Goal: Task Accomplishment & Management: Manage account settings

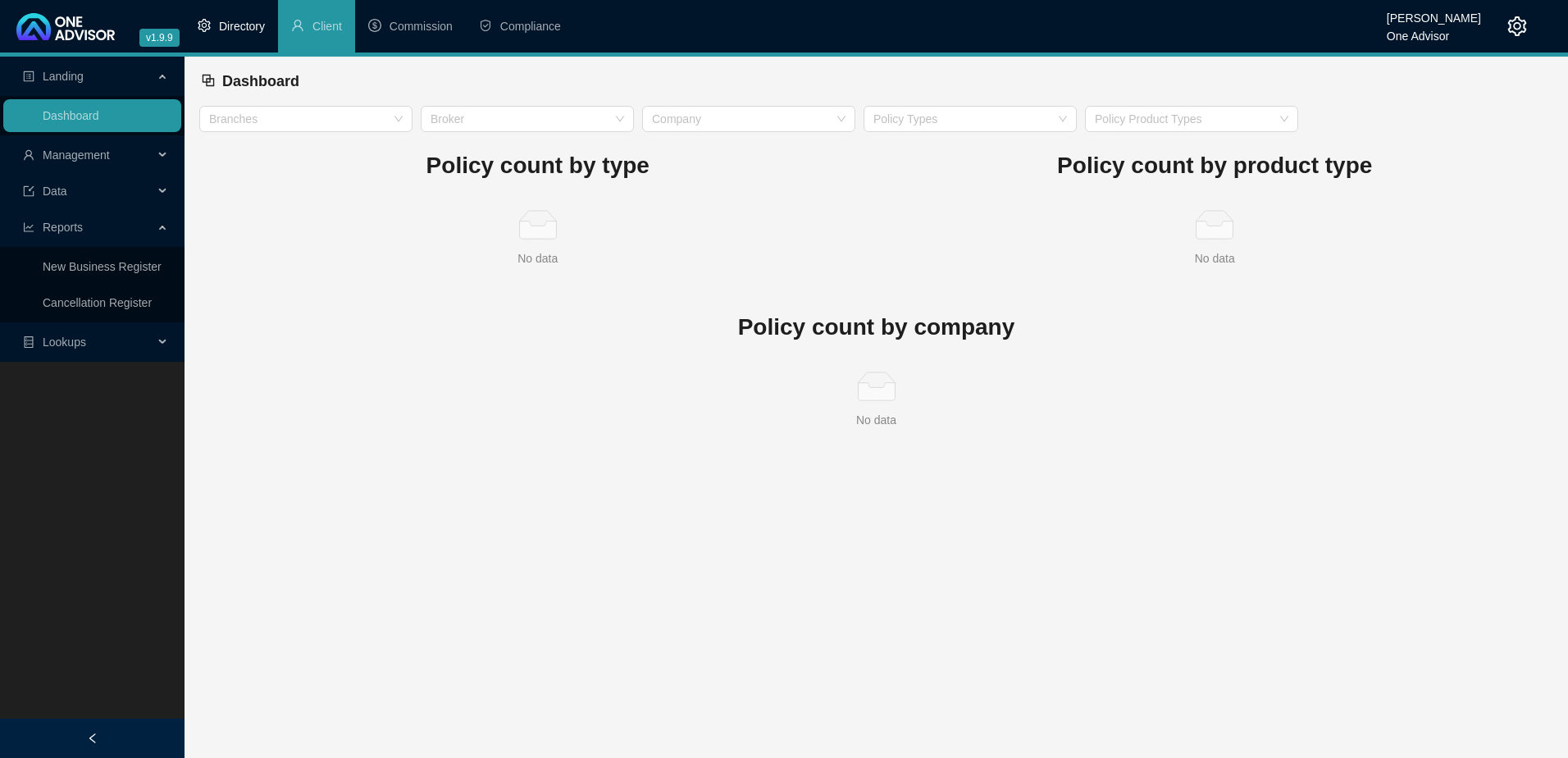
click at [242, 25] on span "Directory" at bounding box center [242, 26] width 46 height 13
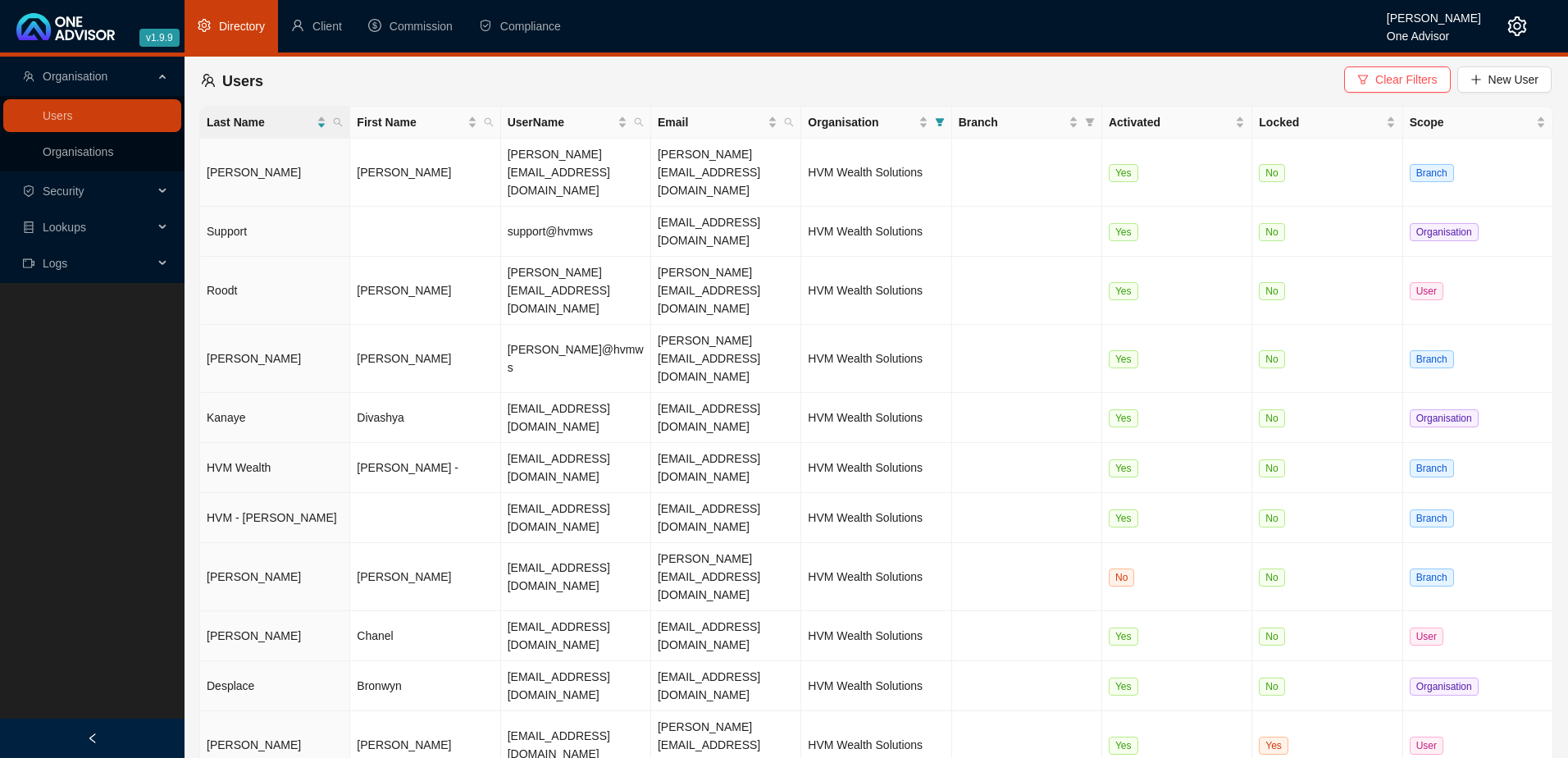
click at [88, 730] on div at bounding box center [92, 738] width 185 height 40
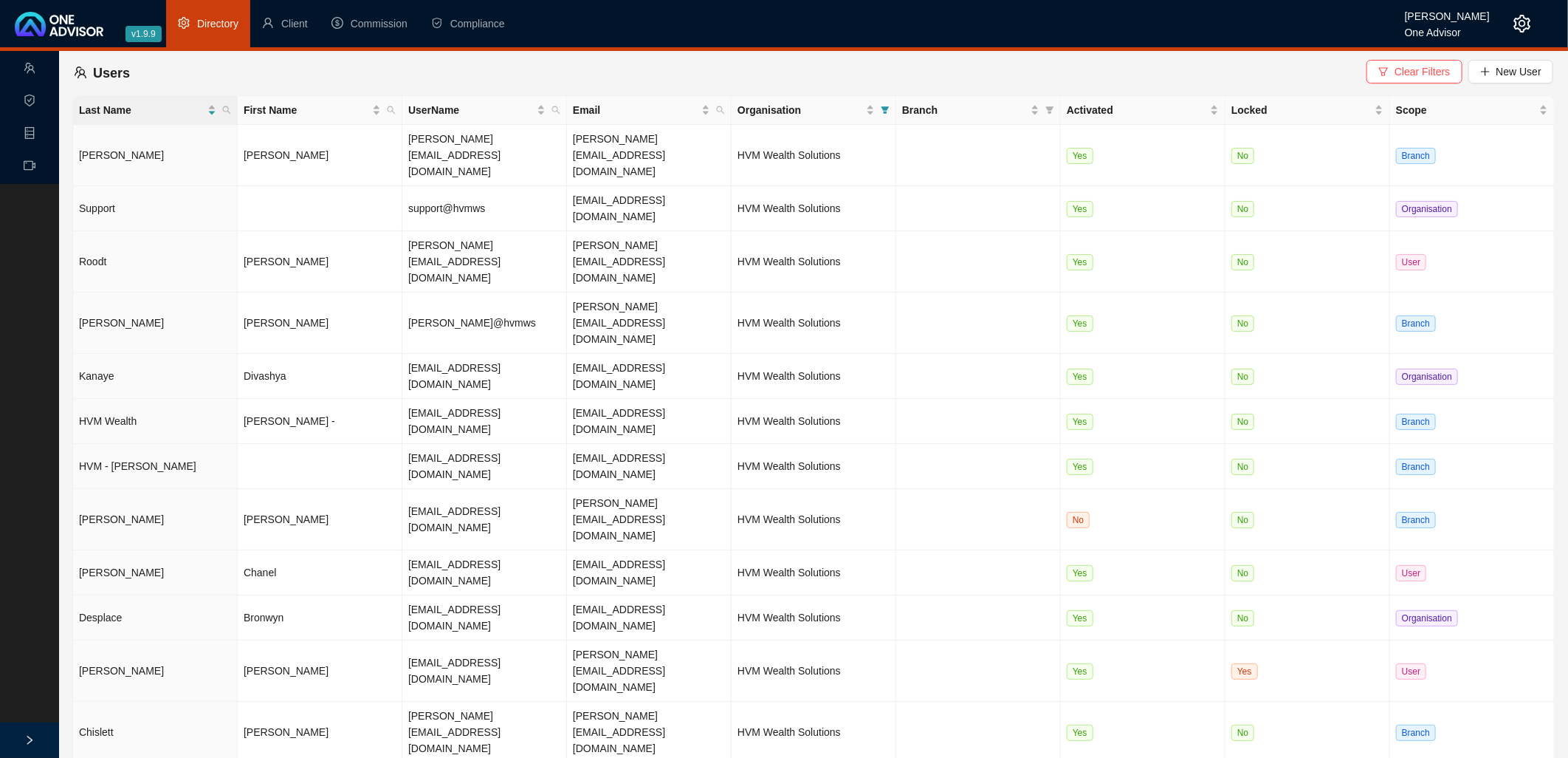
click at [467, 679] on main "Organisation Security Lookups Logs Users Clear Filters New User Last Name First…" at bounding box center [784, 404] width 1568 height 707
click at [32, 682] on icon "right" at bounding box center [29, 740] width 10 height 10
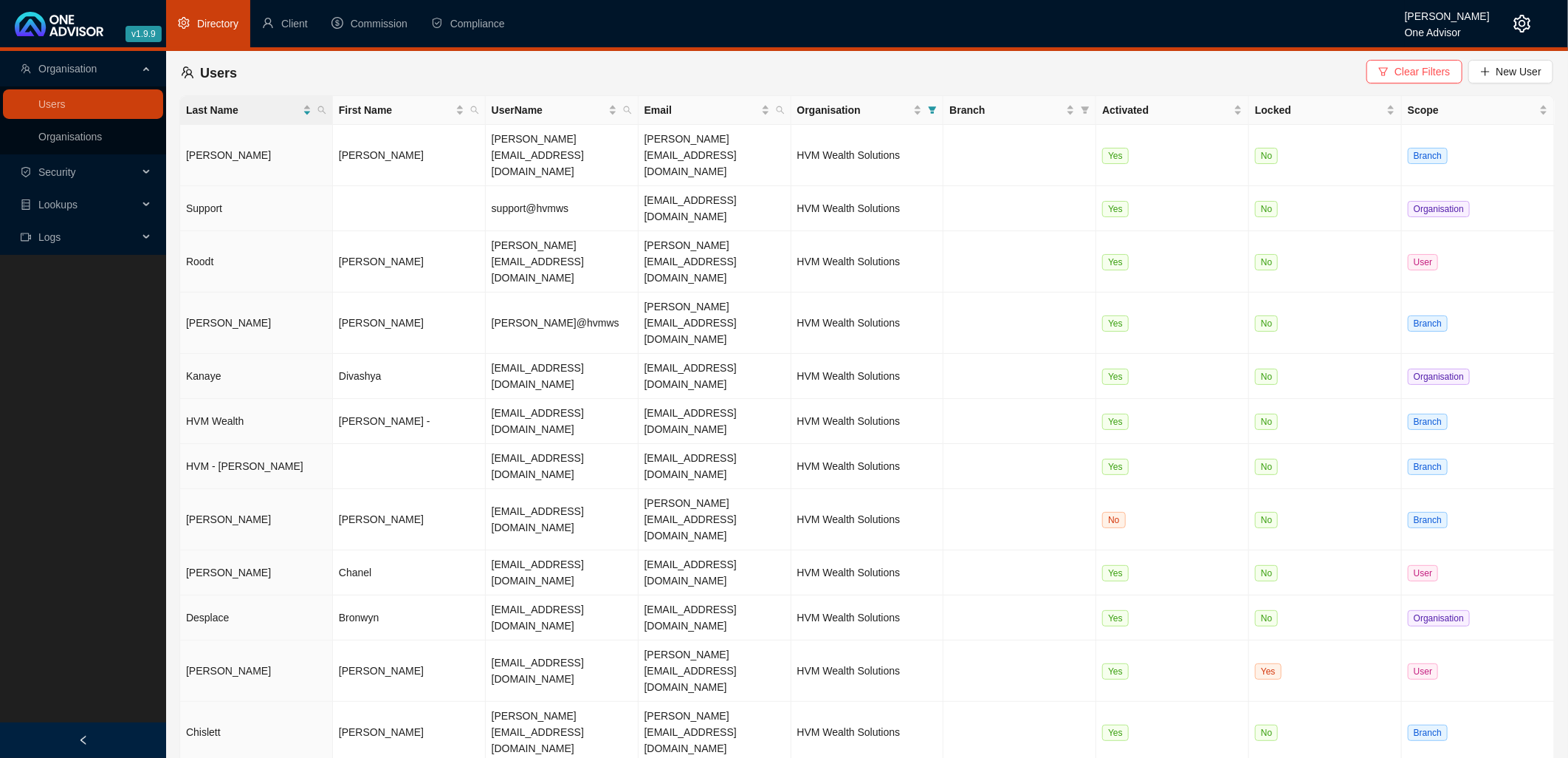
click at [105, 165] on span "Security" at bounding box center [80, 172] width 118 height 29
click at [41, 204] on link "Roles" at bounding box center [51, 208] width 26 height 12
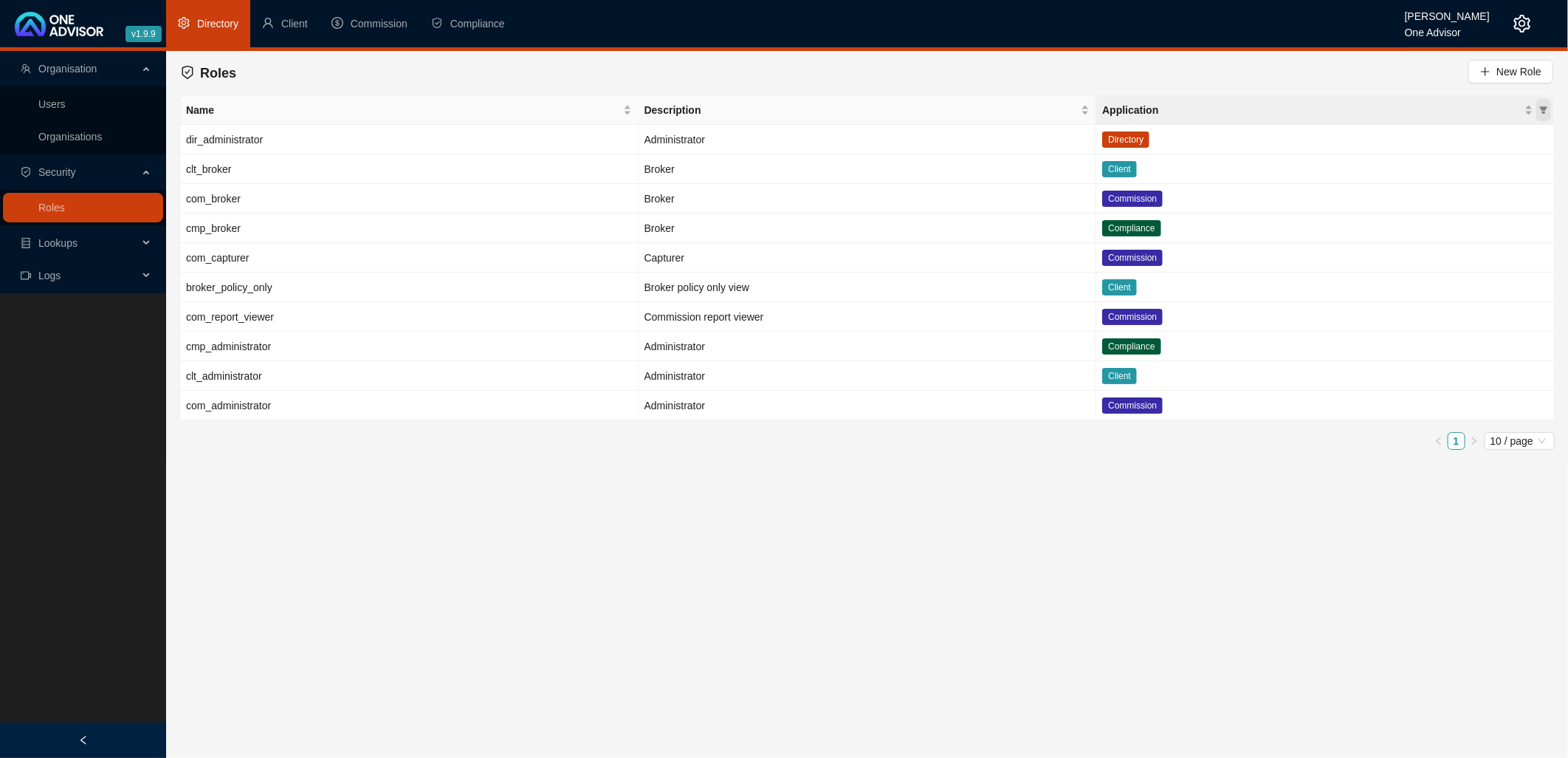
click at [1411, 109] on icon "filter" at bounding box center [1544, 110] width 8 height 7
click at [1411, 135] on input "checkbox" at bounding box center [1470, 138] width 12 height 12
checkbox input "true"
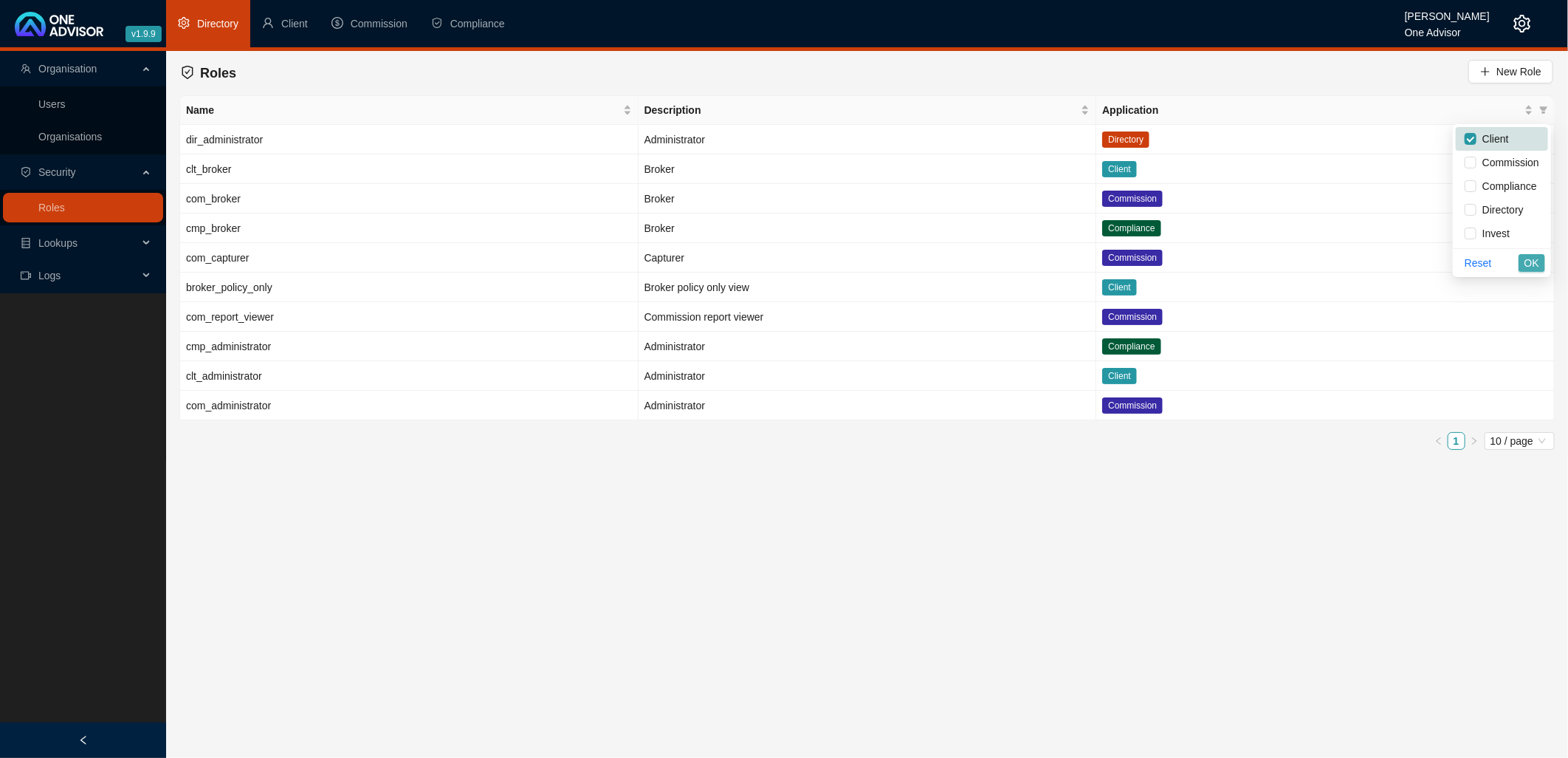
click at [1411, 255] on span "OK" at bounding box center [1532, 262] width 15 height 16
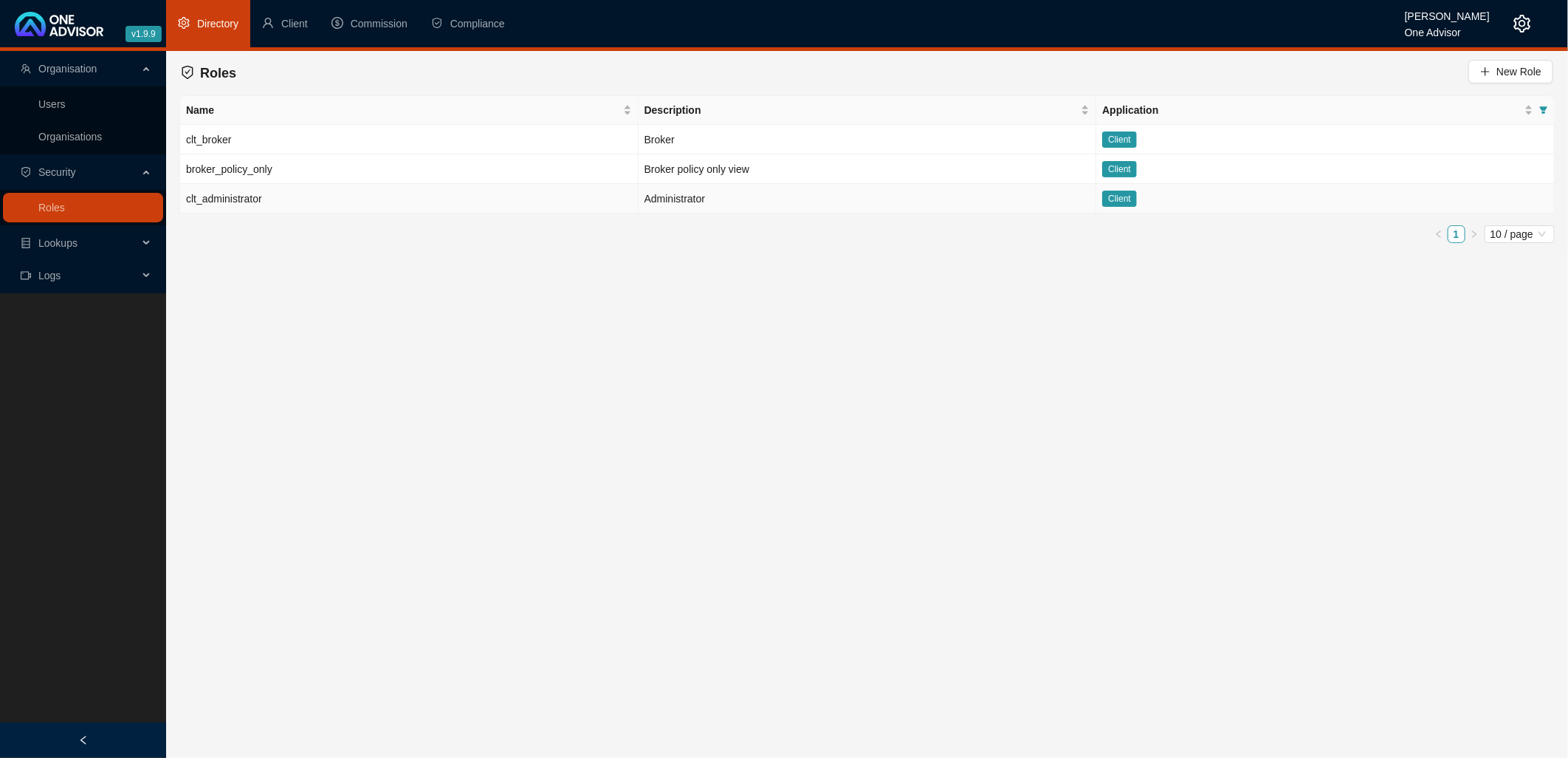
click at [503, 202] on td "clt_administrator" at bounding box center [409, 198] width 459 height 29
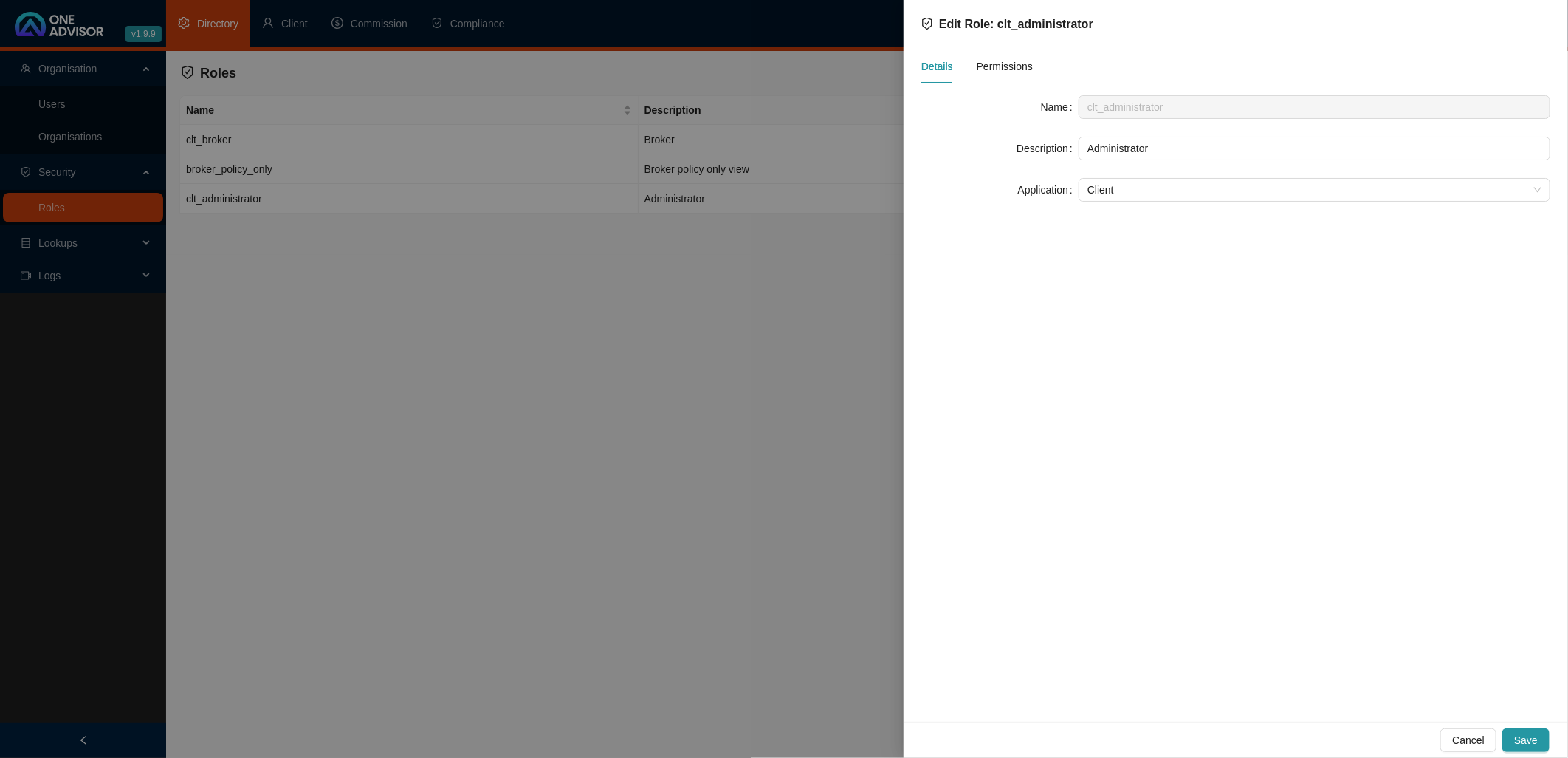
click at [1009, 64] on span "Permissions" at bounding box center [1005, 66] width 56 height 10
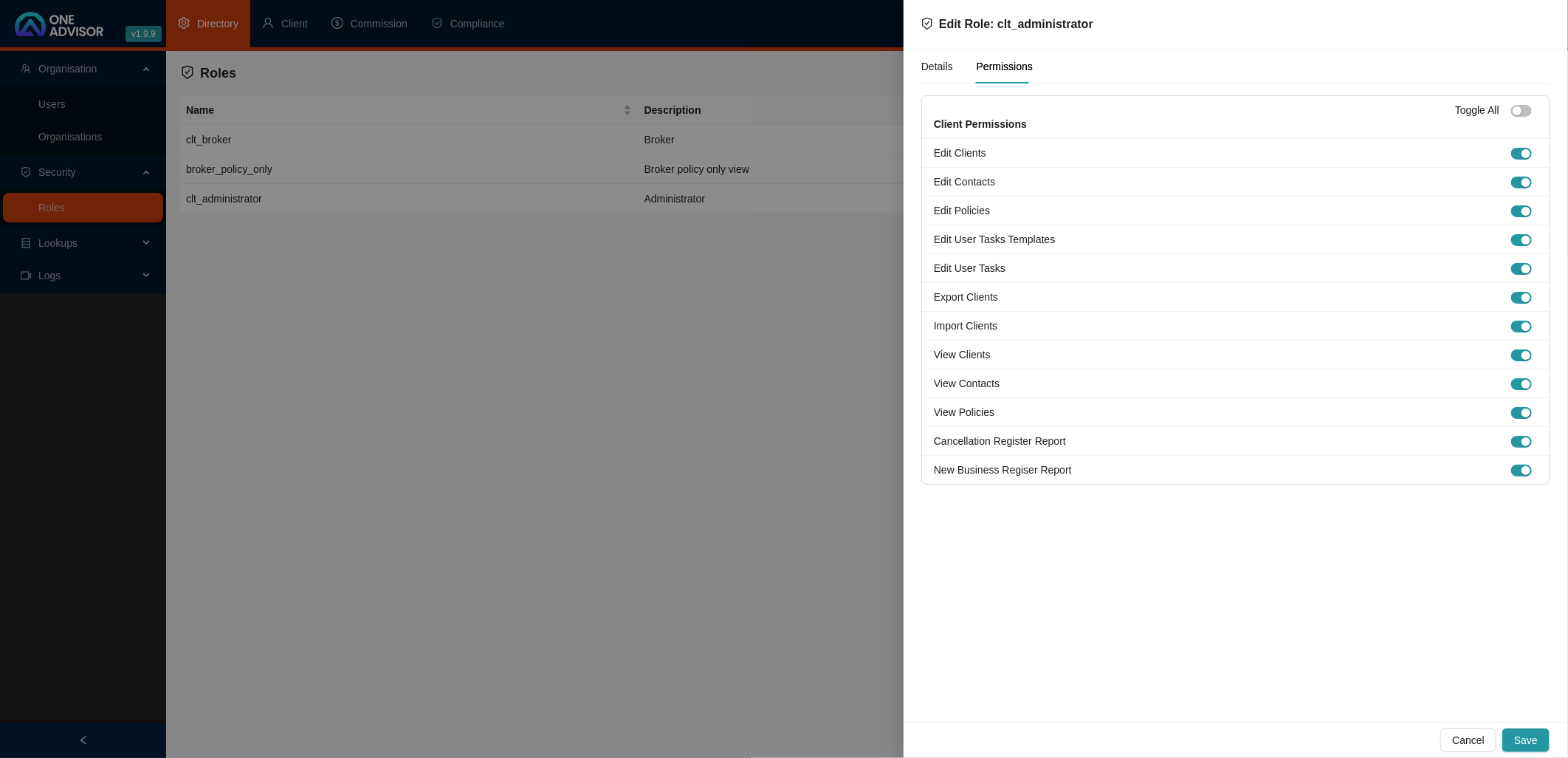
click at [638, 338] on div at bounding box center [784, 379] width 1568 height 758
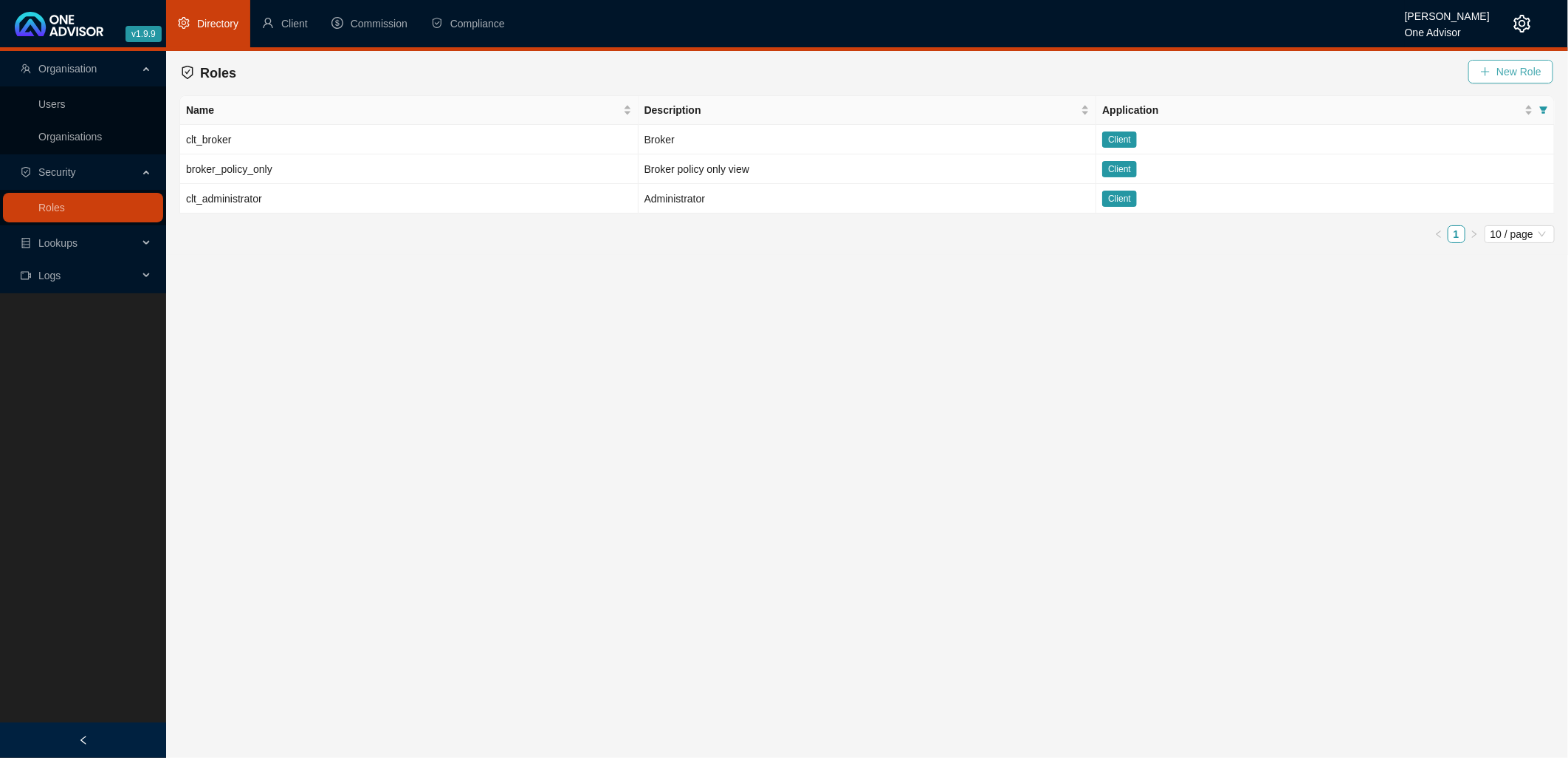
click at [1411, 71] on span "New Role" at bounding box center [1519, 72] width 45 height 16
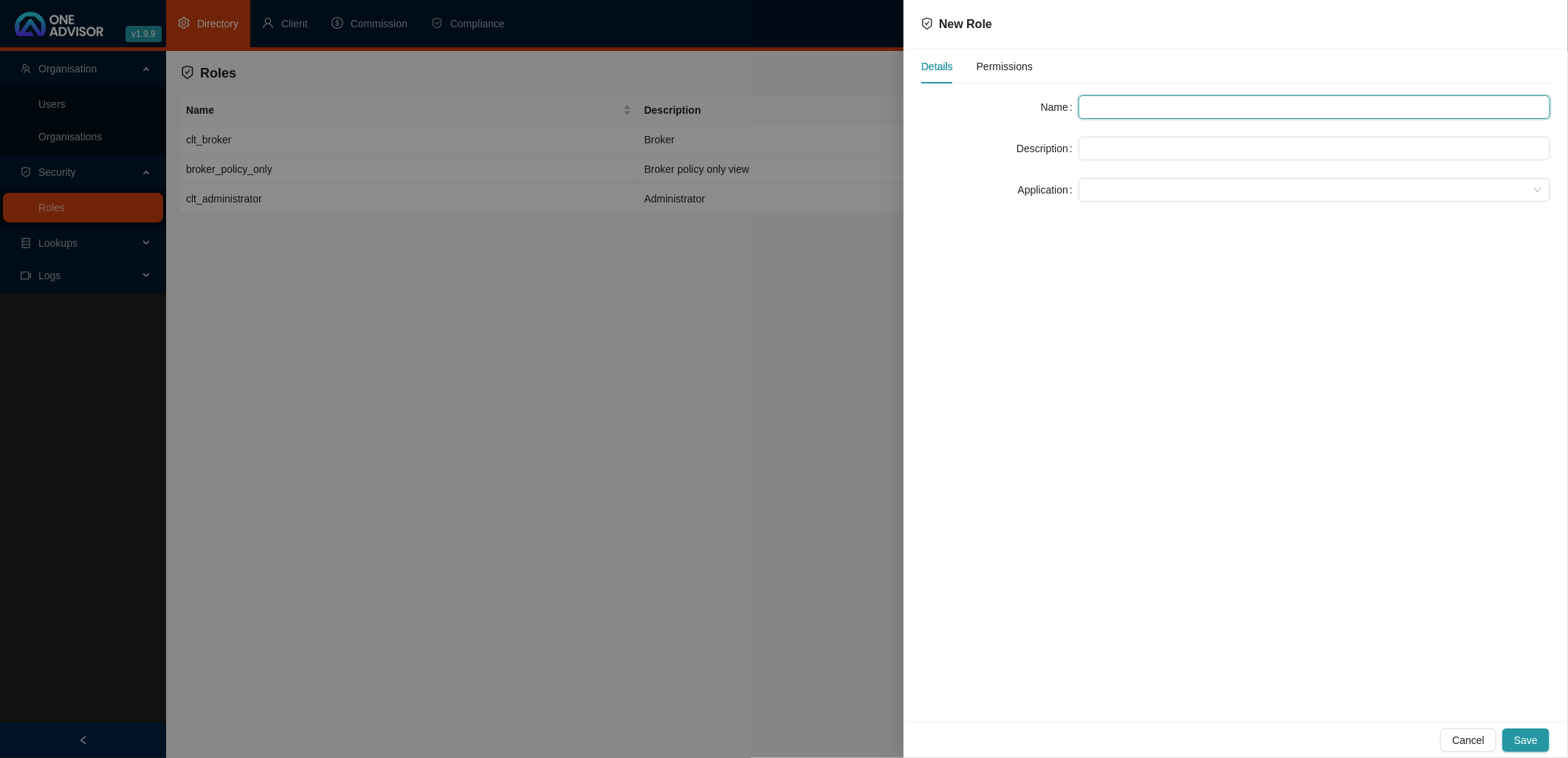
click at [1139, 105] on input "text" at bounding box center [1314, 107] width 472 height 24
type input "clt_org_administrator"
click at [1096, 150] on input "text" at bounding box center [1314, 149] width 472 height 24
type input "Full view"
click at [1197, 109] on input "clt_org_administrator" at bounding box center [1314, 107] width 472 height 24
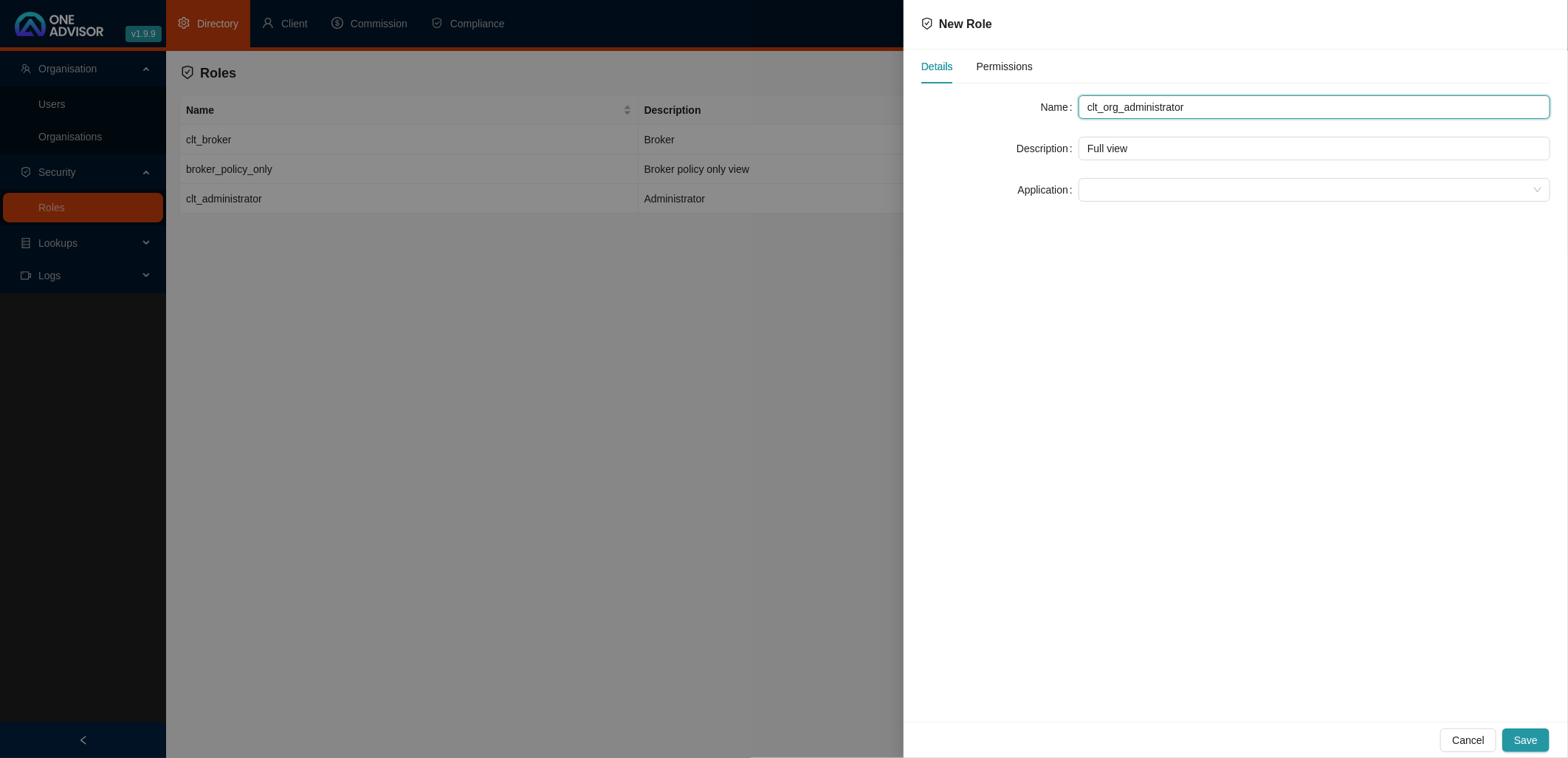
drag, startPoint x: 1197, startPoint y: 109, endPoint x: 1098, endPoint y: 109, distance: 99.0
click at [1098, 109] on input "clt_org_administrator" at bounding box center [1314, 107] width 472 height 24
click at [790, 398] on div at bounding box center [784, 379] width 1568 height 758
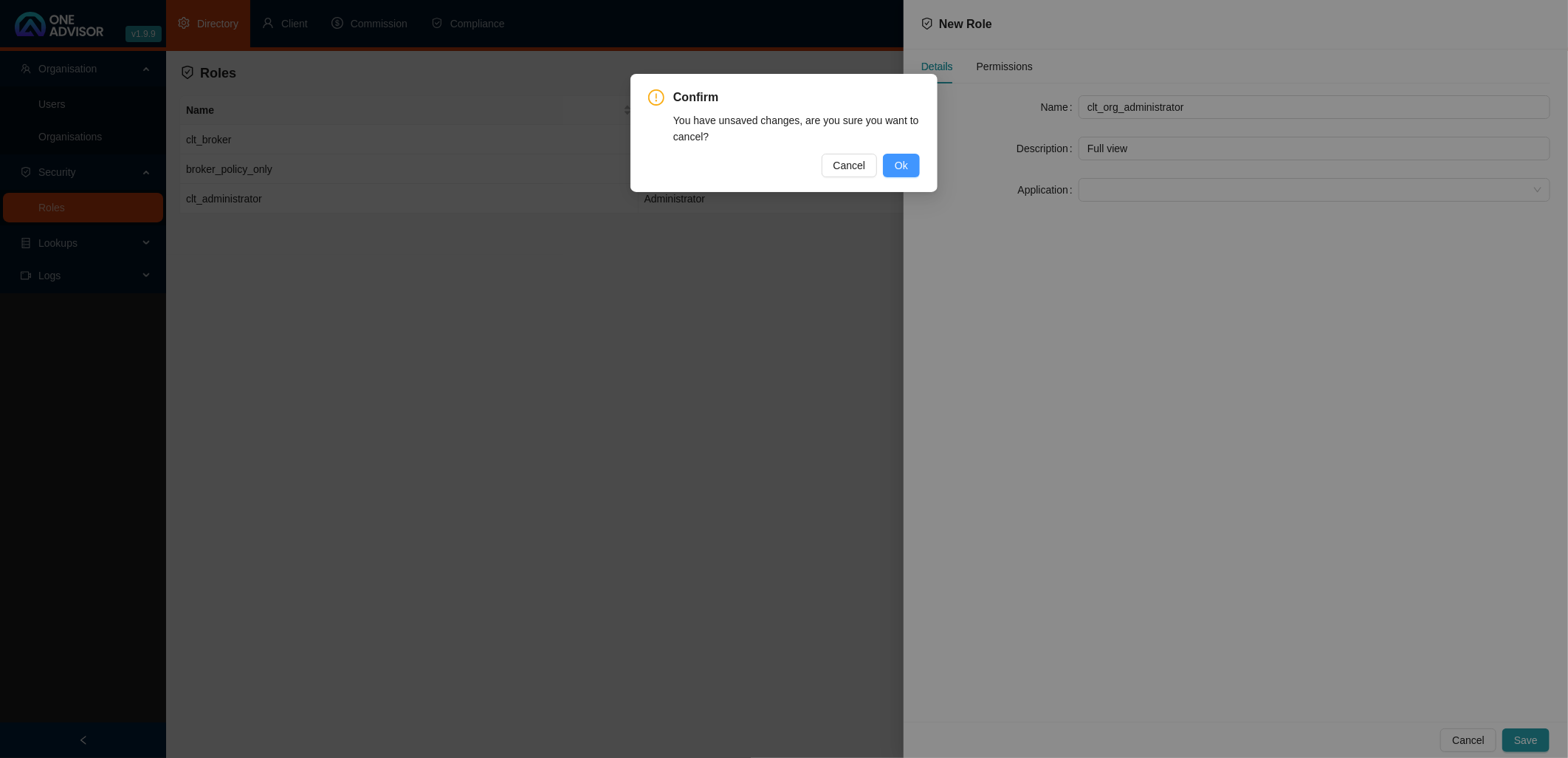
click at [904, 158] on span "Ok" at bounding box center [901, 165] width 14 height 16
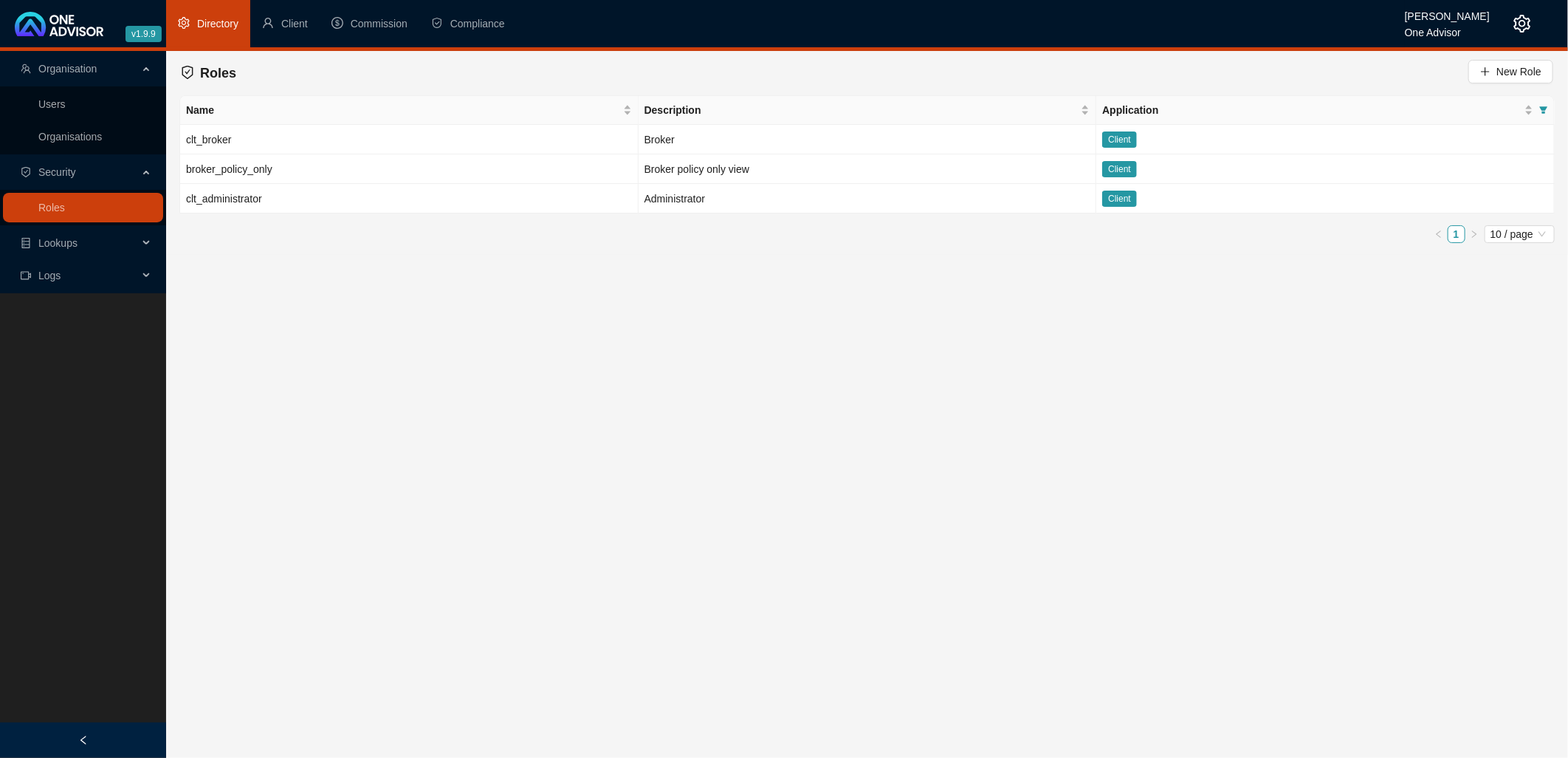
drag, startPoint x: 792, startPoint y: 307, endPoint x: 799, endPoint y: 243, distance: 64.4
click at [792, 305] on main "Organisation Users Organisations Security Roles Lookups Logs Roles New Role Nam…" at bounding box center [784, 404] width 1568 height 707
click at [786, 197] on td "Administrator" at bounding box center [867, 198] width 459 height 29
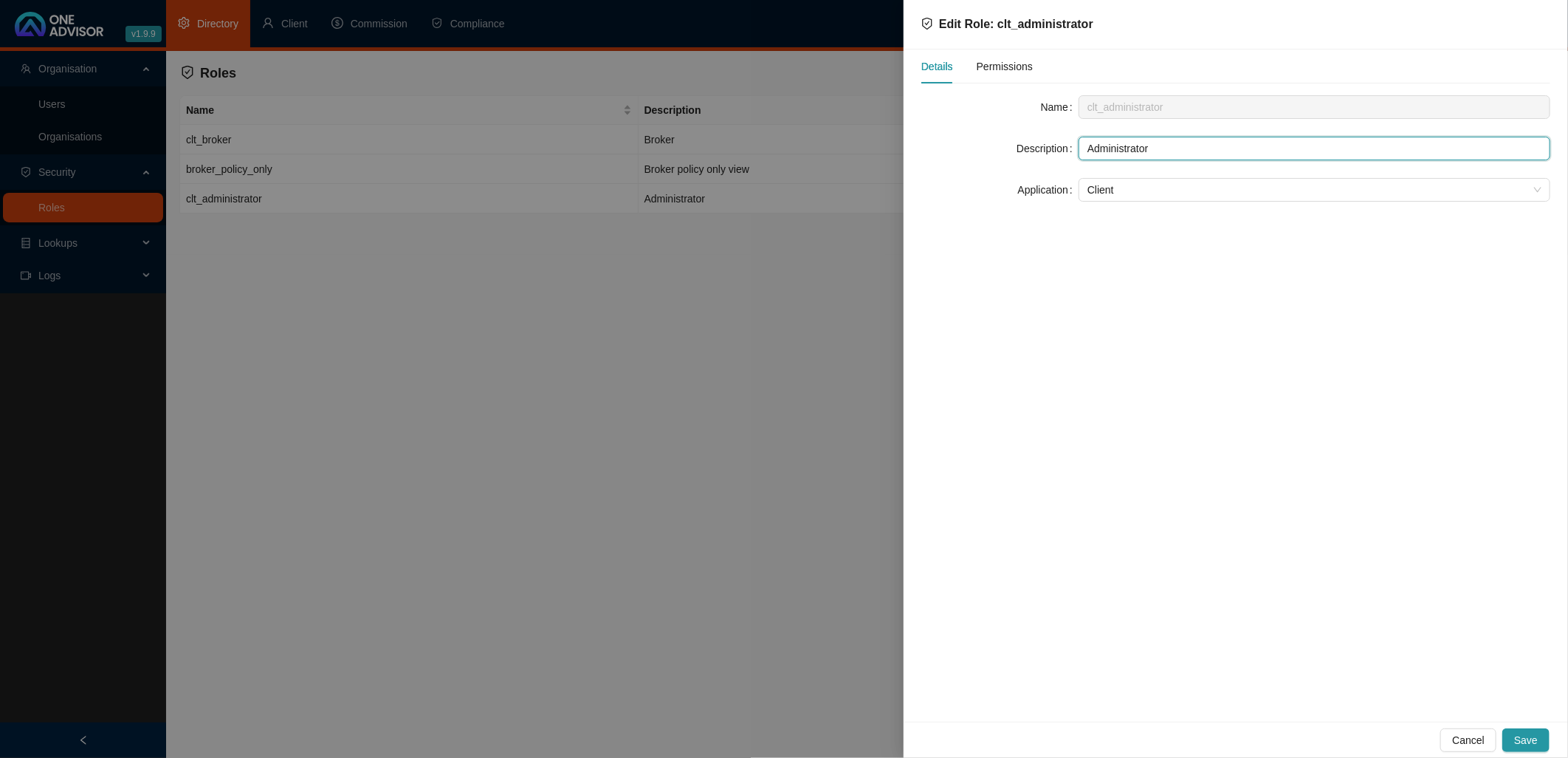
click at [1178, 146] on input "Administrator" at bounding box center [1314, 149] width 472 height 24
click at [692, 367] on div at bounding box center [784, 379] width 1568 height 758
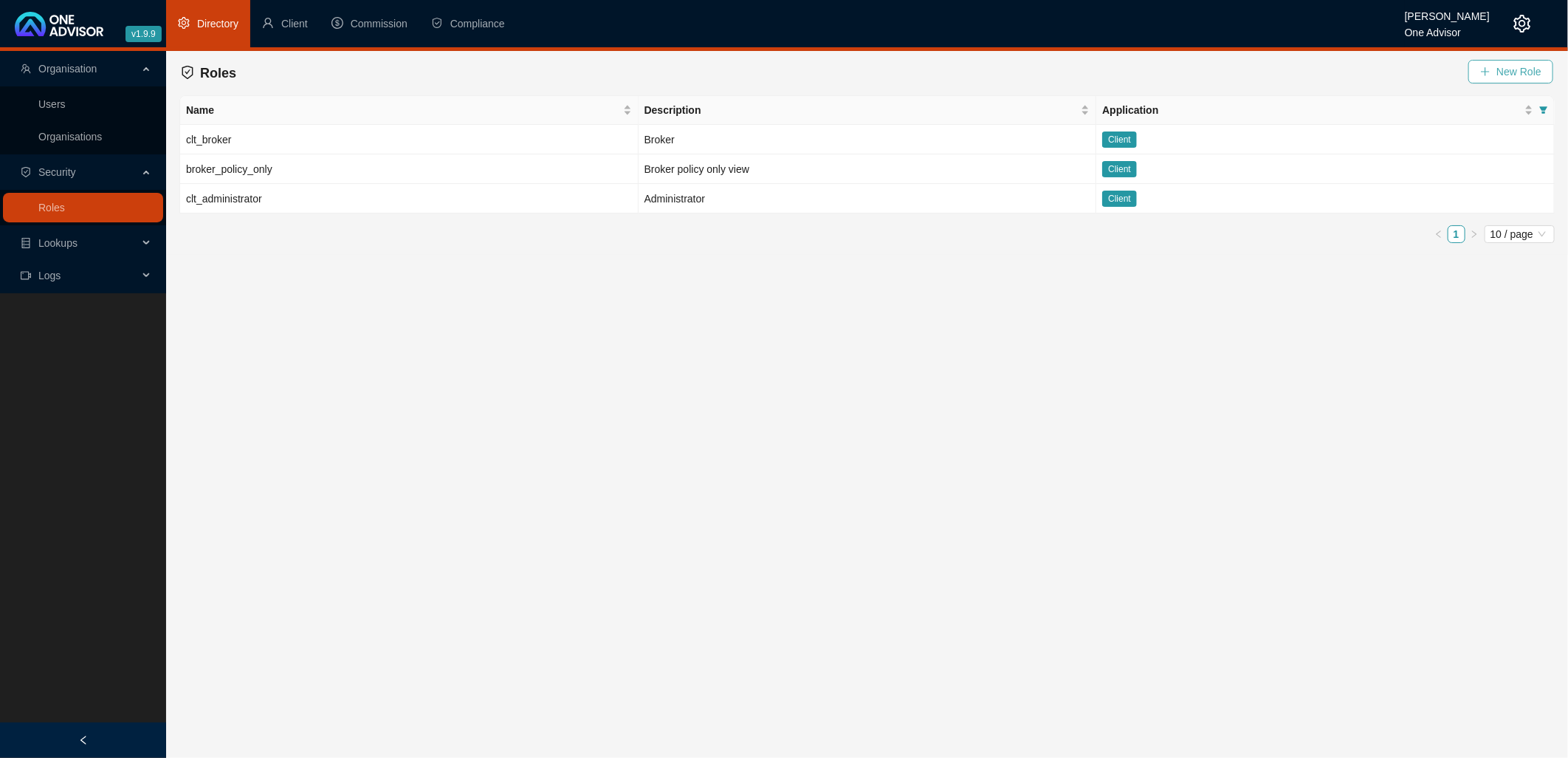
click at [1411, 67] on icon "plus" at bounding box center [1485, 72] width 10 height 10
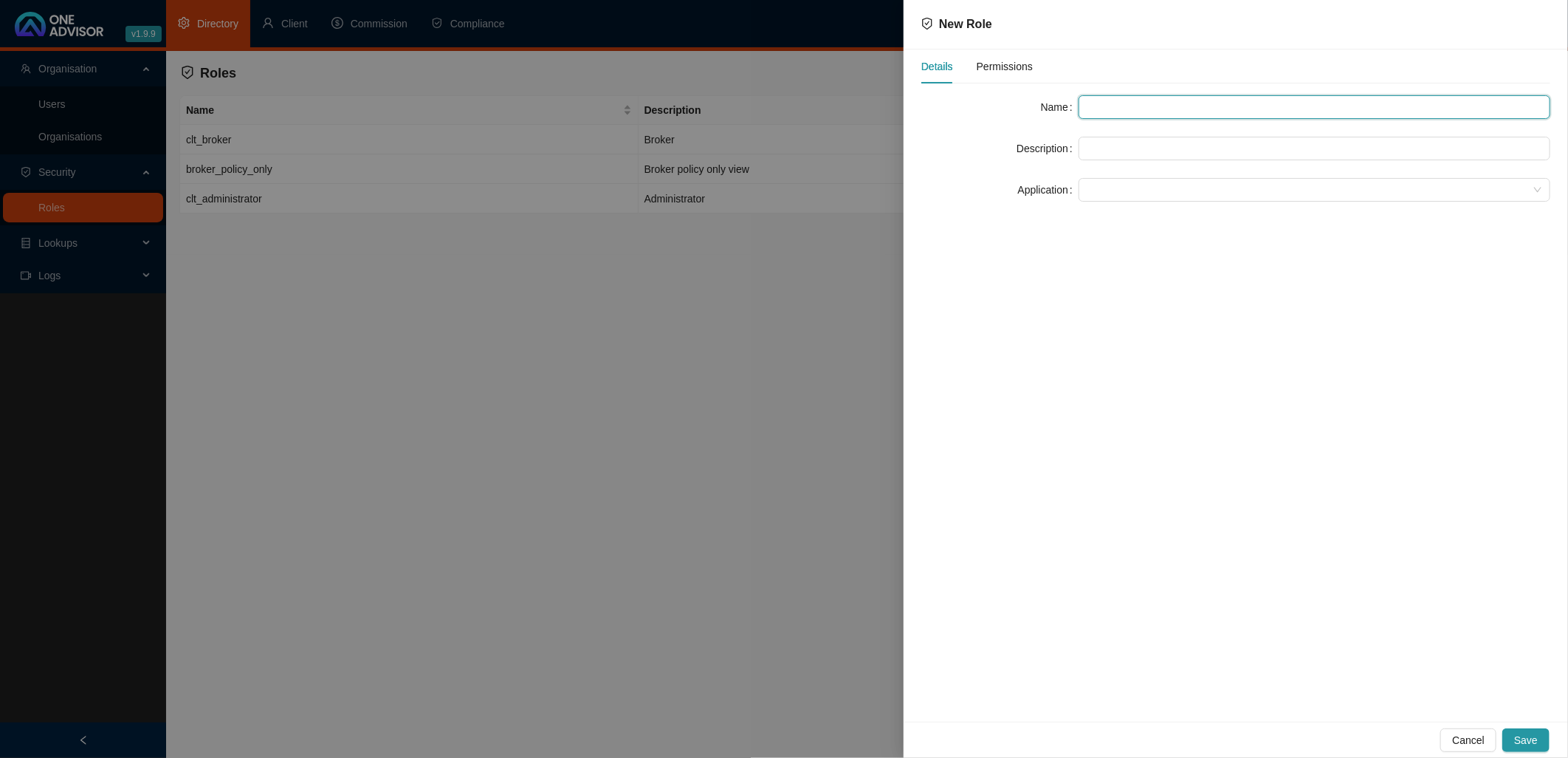
click at [1112, 107] on input "text" at bounding box center [1314, 107] width 472 height 24
paste input "clt_org_administrator"
type input "clt_org_administrator"
click at [1094, 149] on input "text" at bounding box center [1314, 149] width 472 height 24
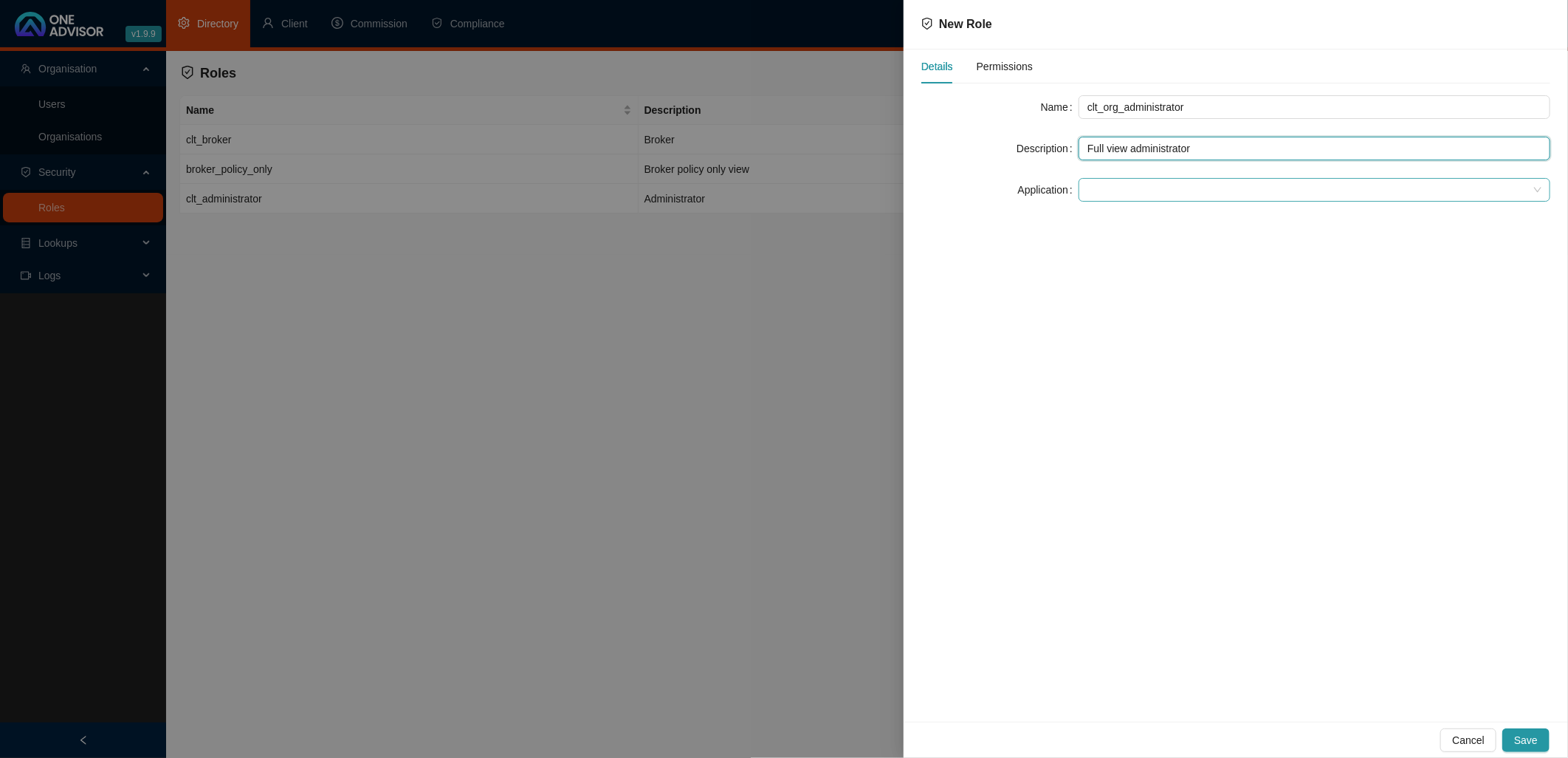
click at [1096, 192] on span at bounding box center [1314, 190] width 454 height 22
type input "Full view administrator"
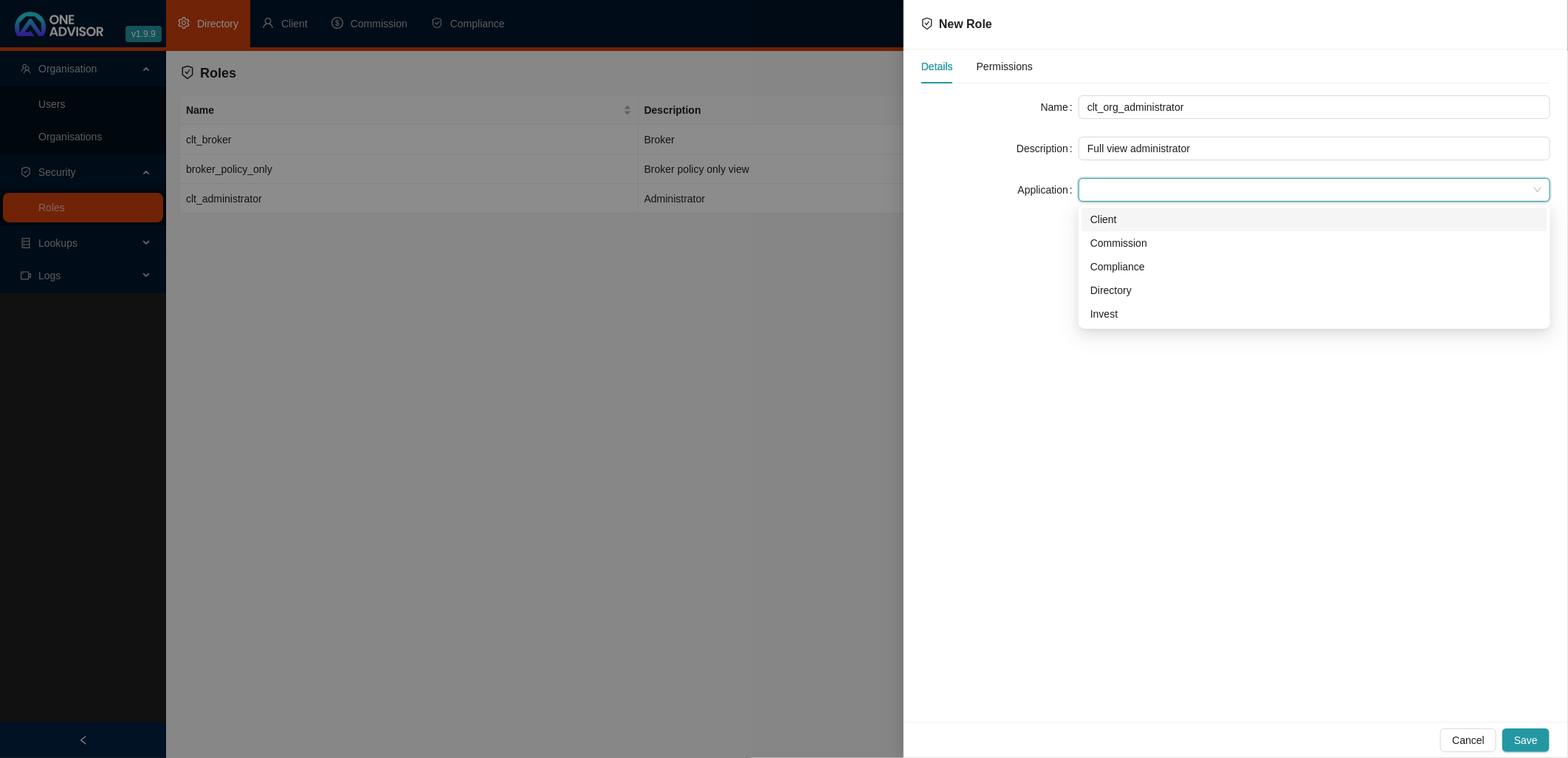
click at [1106, 220] on div "Client" at bounding box center [1315, 220] width 448 height 16
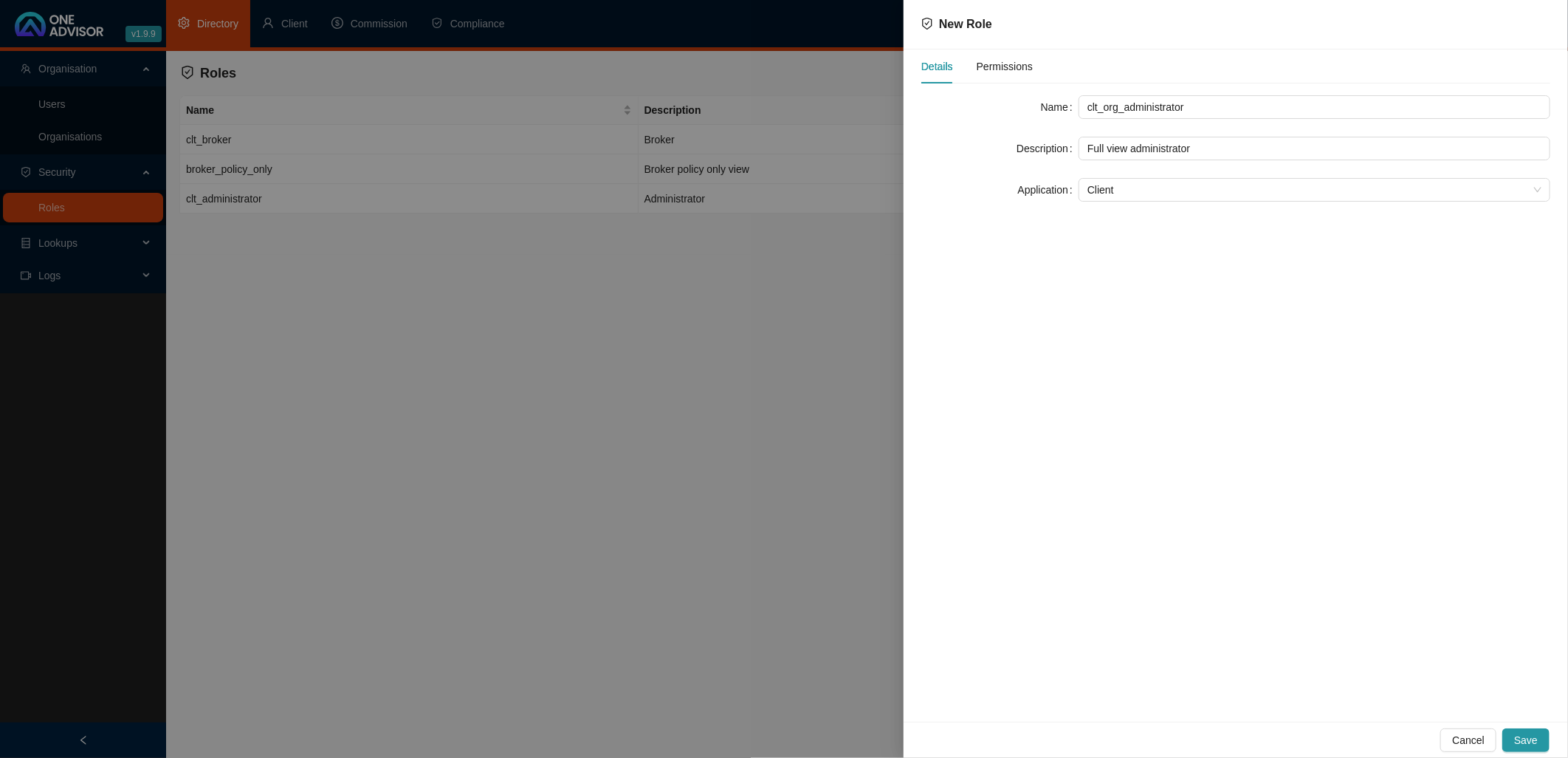
click at [997, 61] on span "Permissions" at bounding box center [1005, 66] width 56 height 10
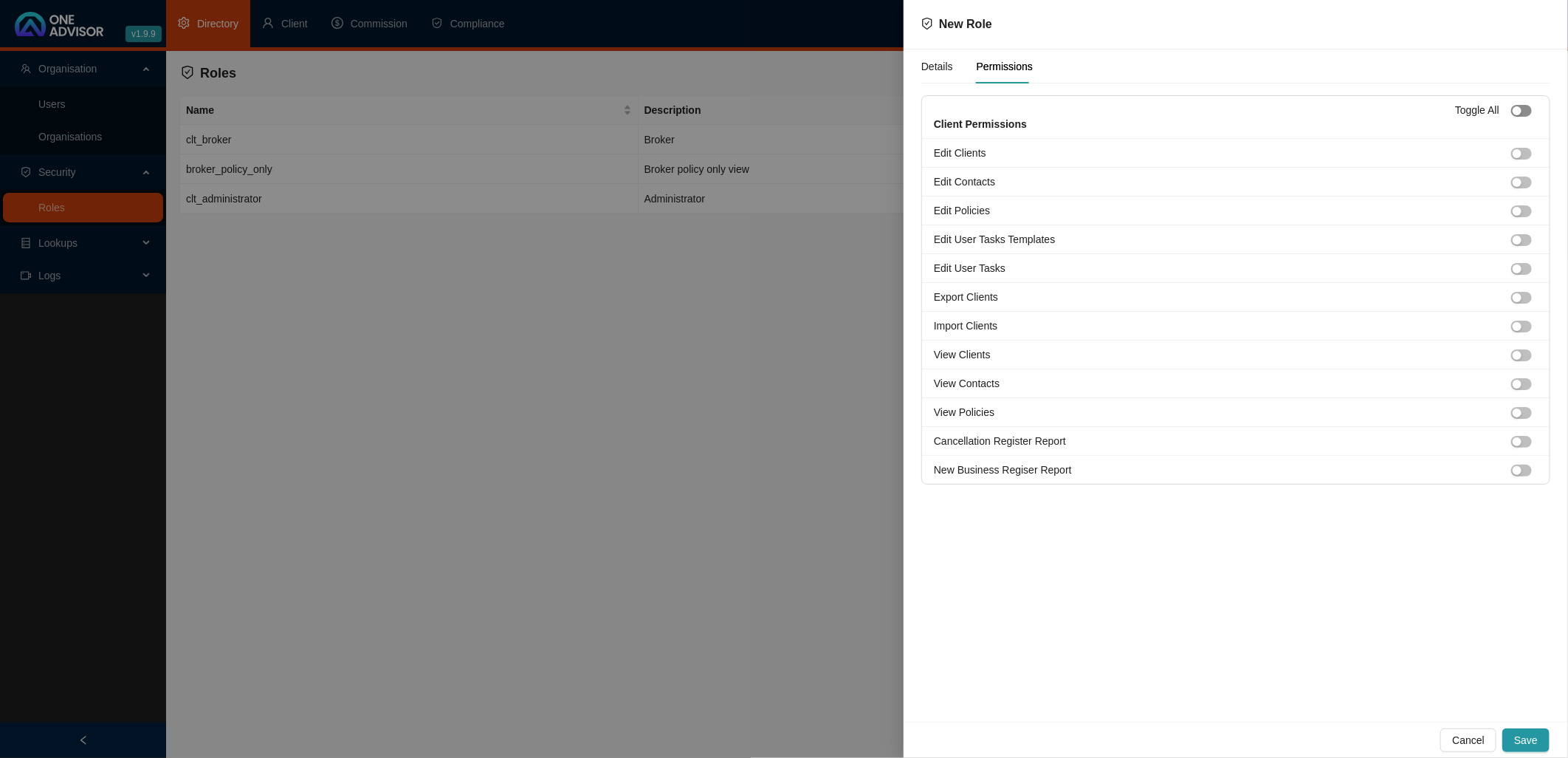
click at [1411, 107] on span "button" at bounding box center [1522, 111] width 21 height 12
click at [1411, 682] on span "Save" at bounding box center [1527, 740] width 24 height 16
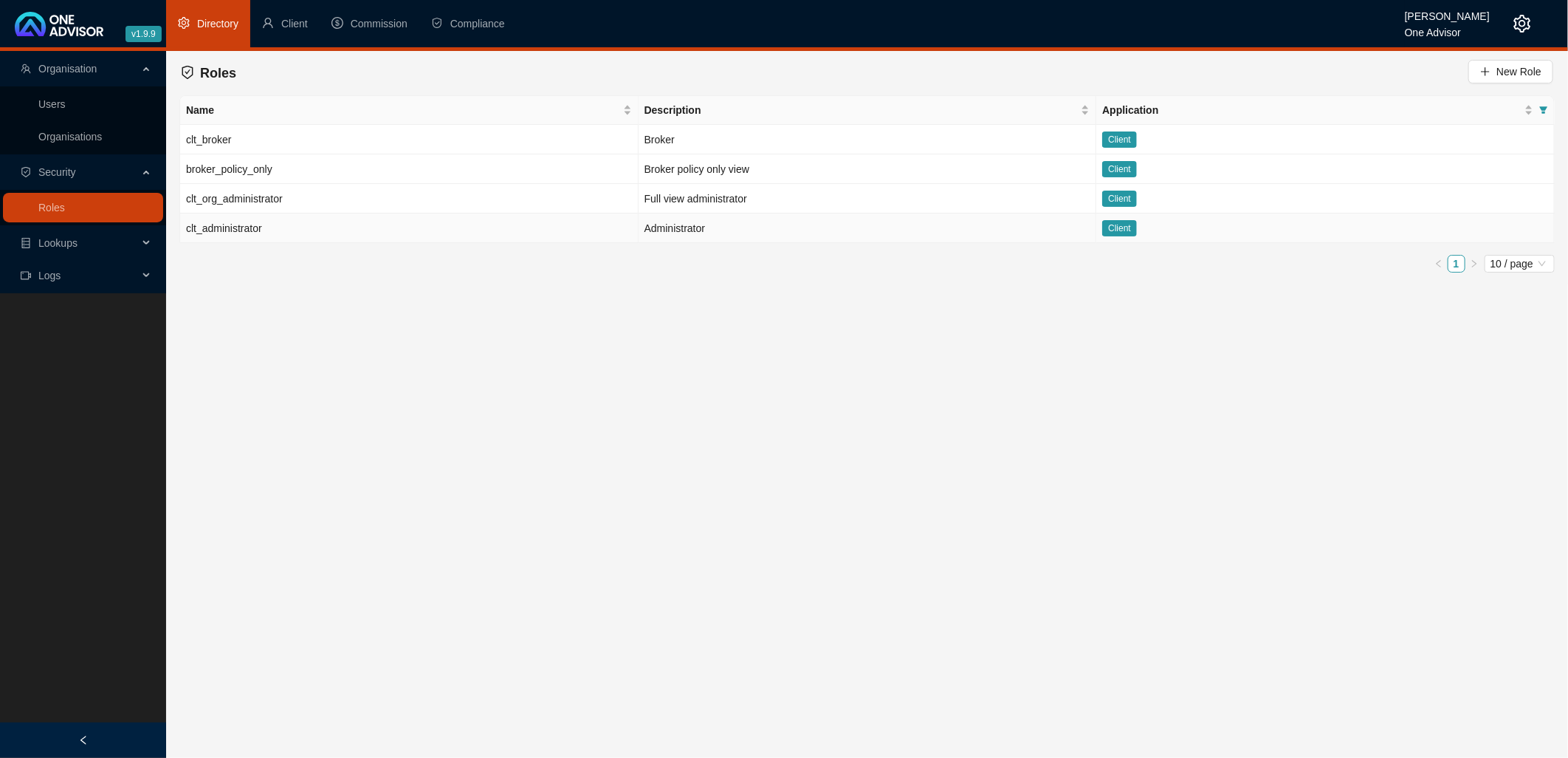
click at [580, 224] on td "clt_administrator" at bounding box center [409, 227] width 459 height 29
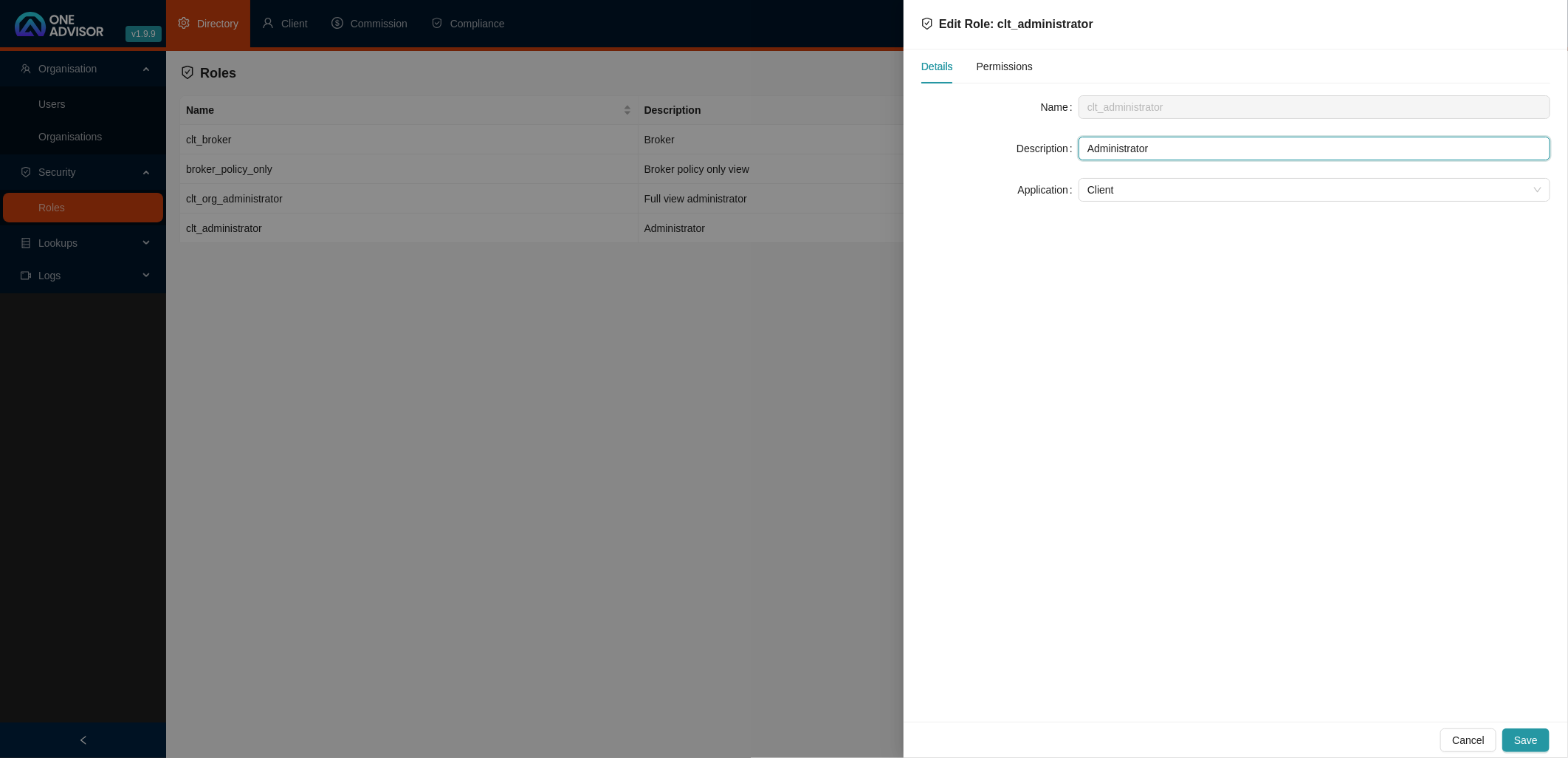
click at [1190, 148] on input "Administrator" at bounding box center [1314, 149] width 472 height 24
drag, startPoint x: 1149, startPoint y: 148, endPoint x: 1081, endPoint y: 142, distance: 68.3
click at [1081, 142] on input "Administrator excl. DATA tab" at bounding box center [1314, 149] width 472 height 24
type input "ORG admin excl. DATA tab"
click at [997, 63] on span "Permissions" at bounding box center [1005, 66] width 56 height 10
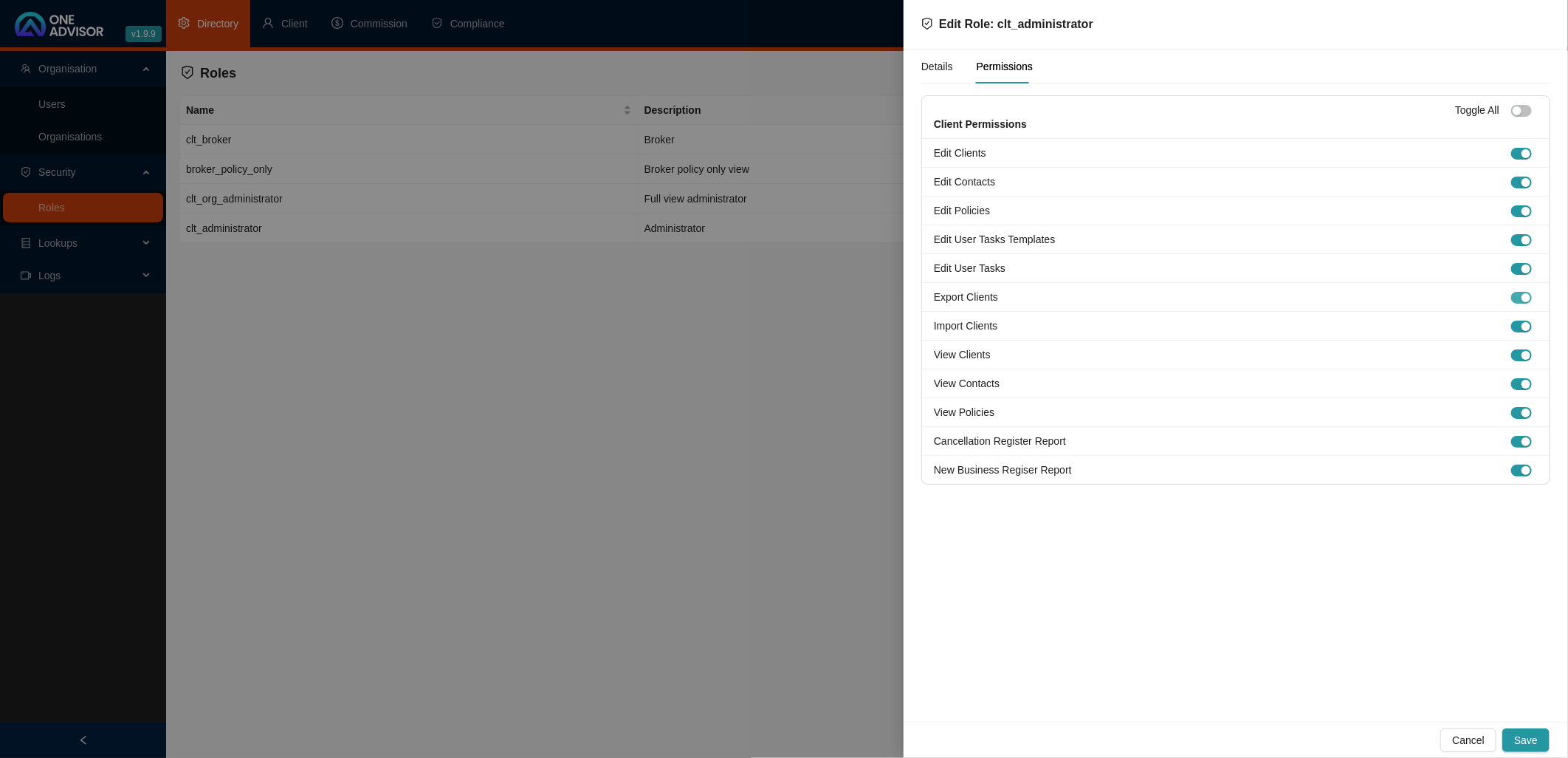
click at [1411, 298] on div "button" at bounding box center [1526, 297] width 9 height 9
click at [1411, 324] on span "button" at bounding box center [1522, 326] width 21 height 12
click at [1411, 682] on span "Save" at bounding box center [1527, 740] width 24 height 16
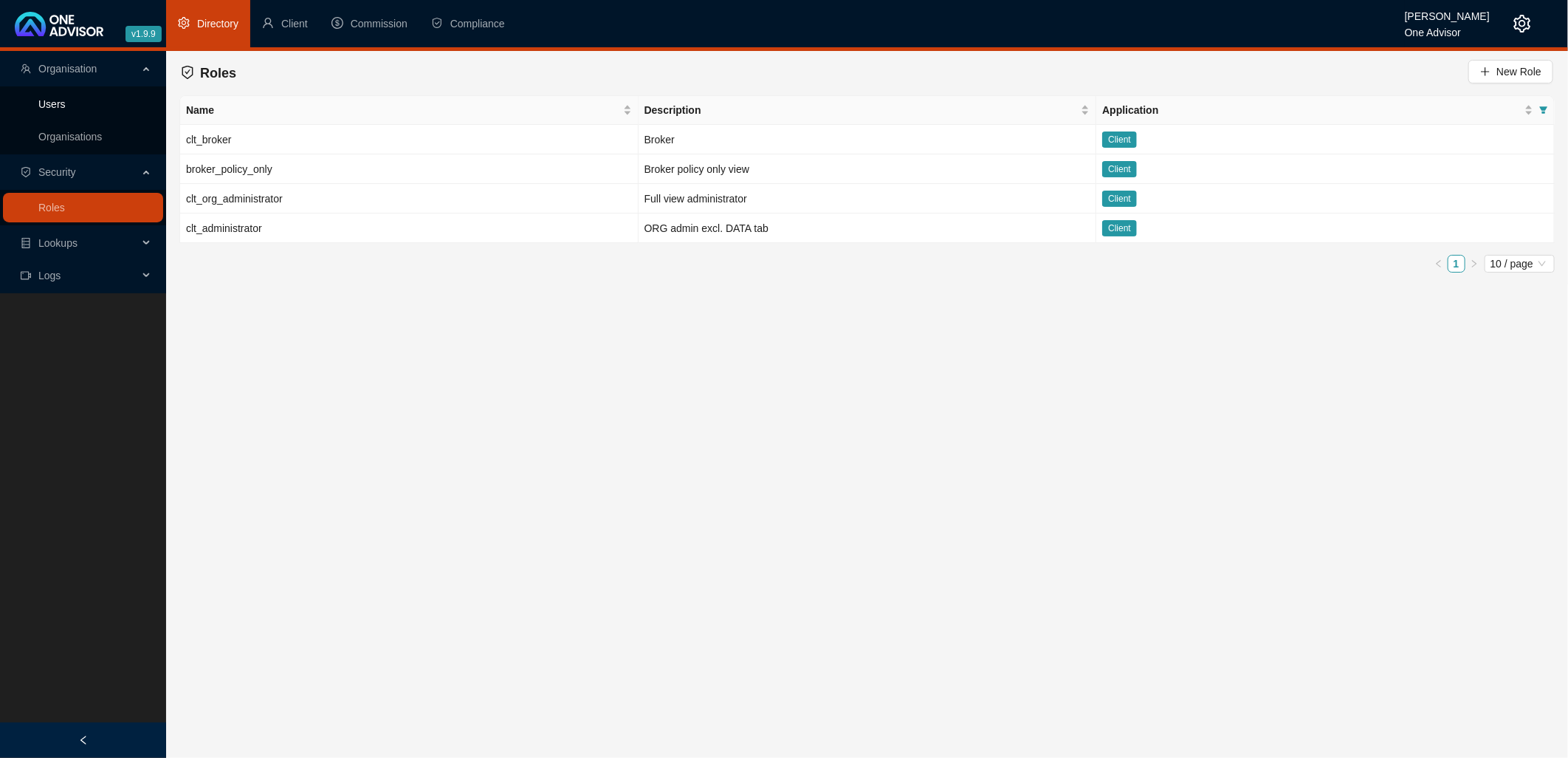
click at [59, 100] on link "Users" at bounding box center [52, 104] width 27 height 12
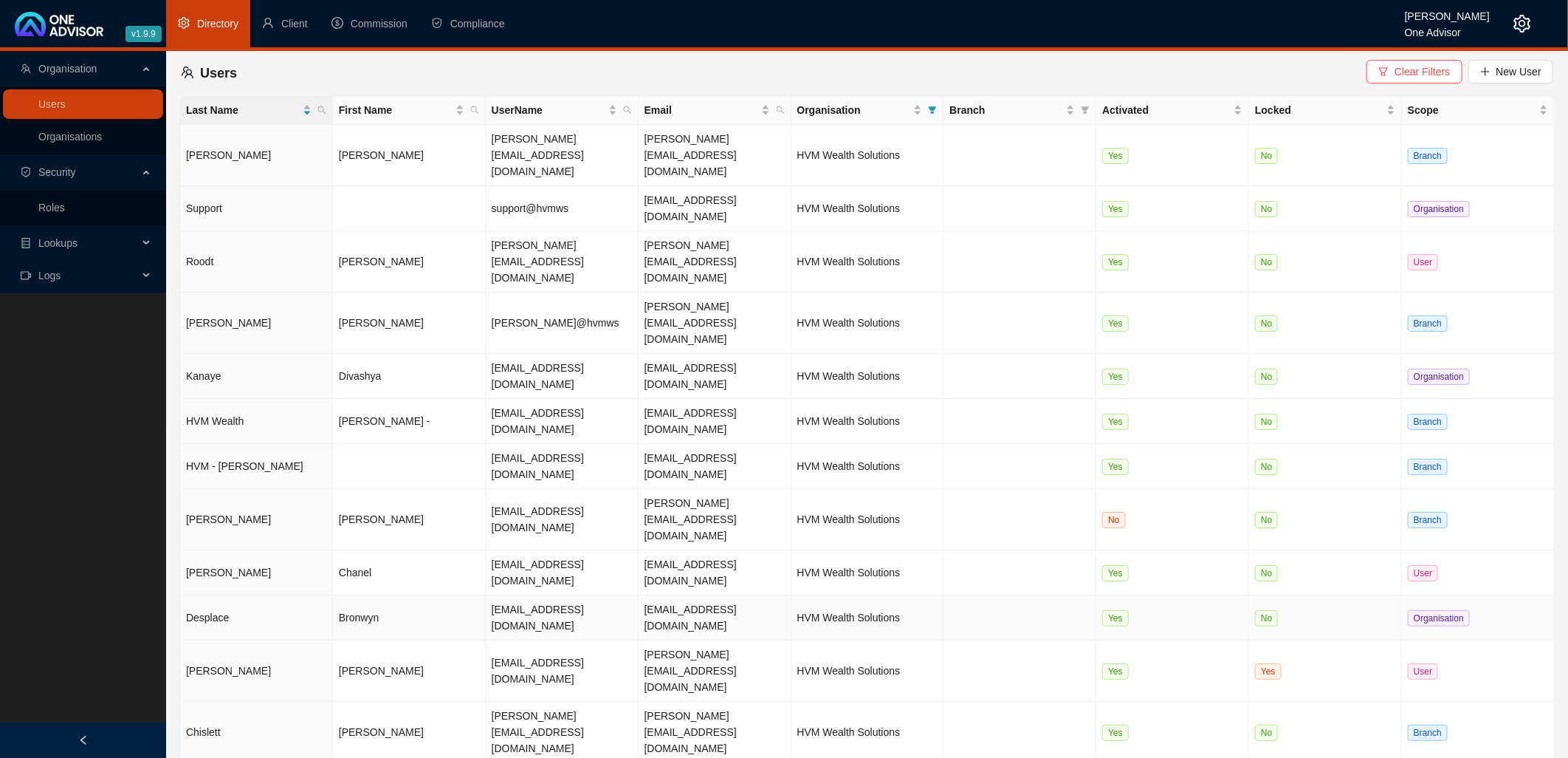
click at [429, 595] on td "Bronwyn" at bounding box center [409, 617] width 153 height 45
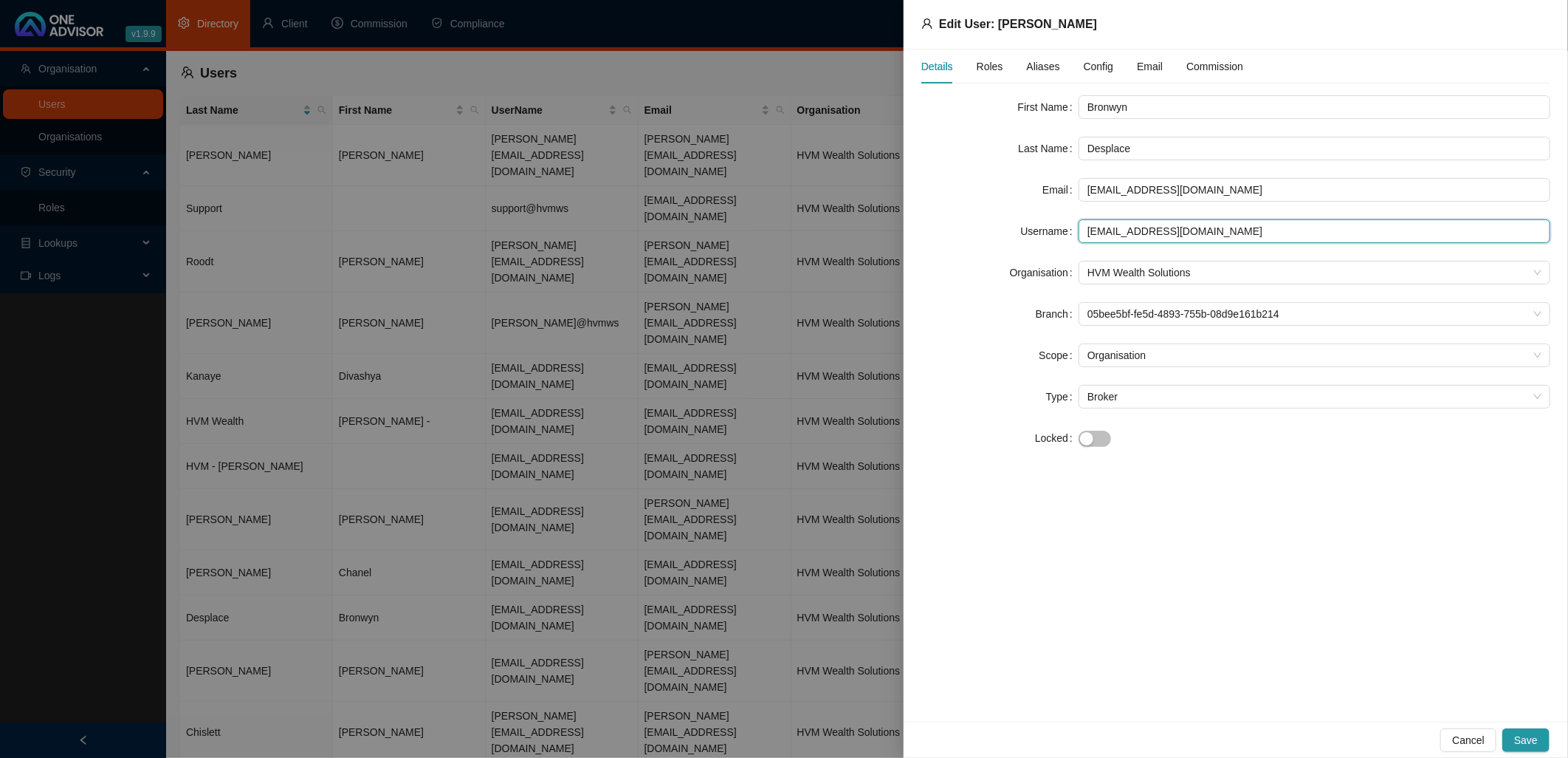
type input "[PERSON_NAME][EMAIL_ADDRESS][DOMAIN_NAME]"
click at [992, 64] on span "Roles" at bounding box center [990, 66] width 26 height 10
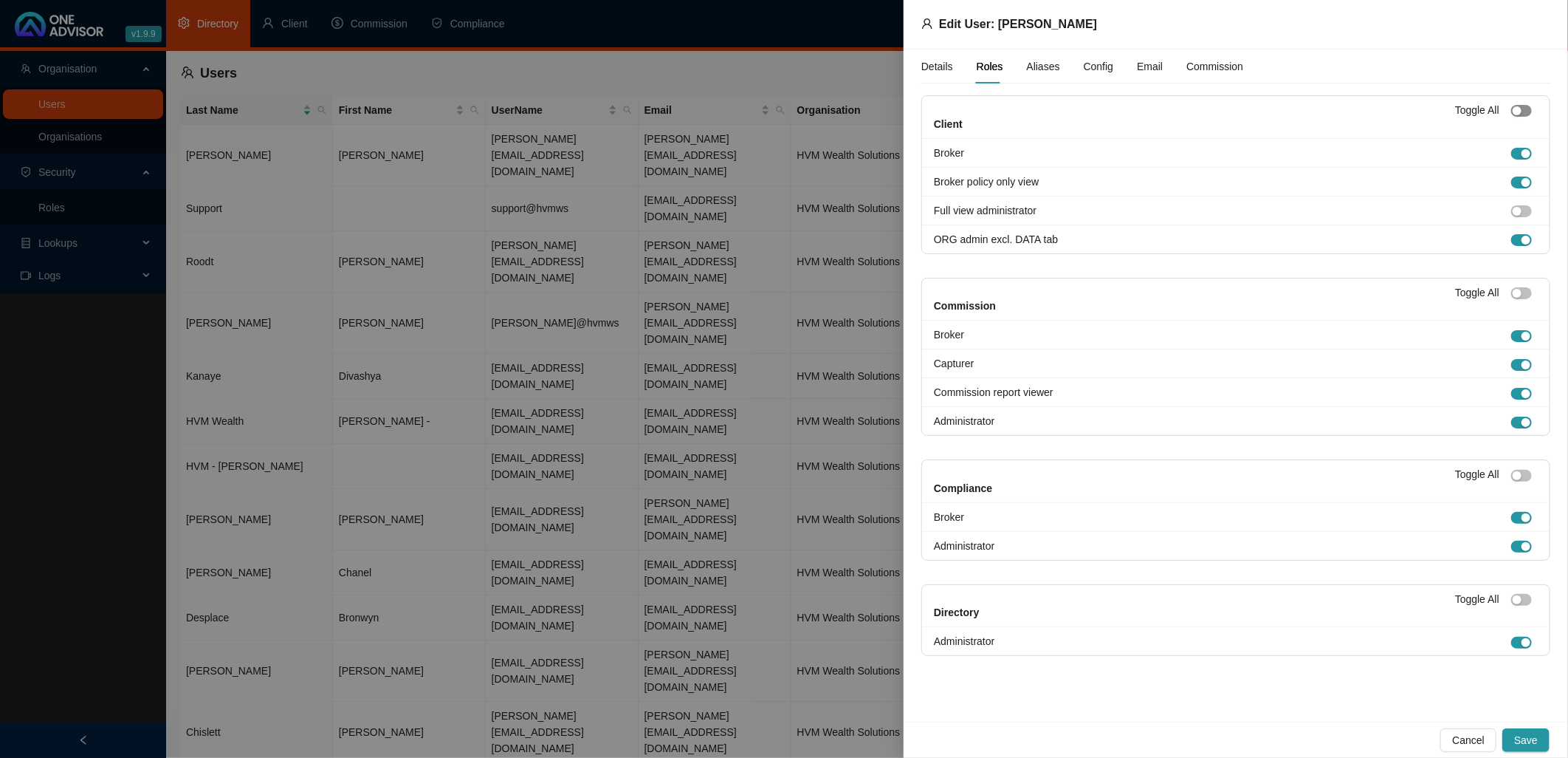
click at [1411, 111] on div "button" at bounding box center [1517, 111] width 9 height 9
click at [1411, 111] on span "button" at bounding box center [1522, 111] width 21 height 12
click at [1411, 211] on div "button" at bounding box center [1517, 211] width 9 height 9
click at [1411, 682] on span "Save" at bounding box center [1527, 740] width 24 height 16
click at [469, 643] on div at bounding box center [784, 379] width 1568 height 758
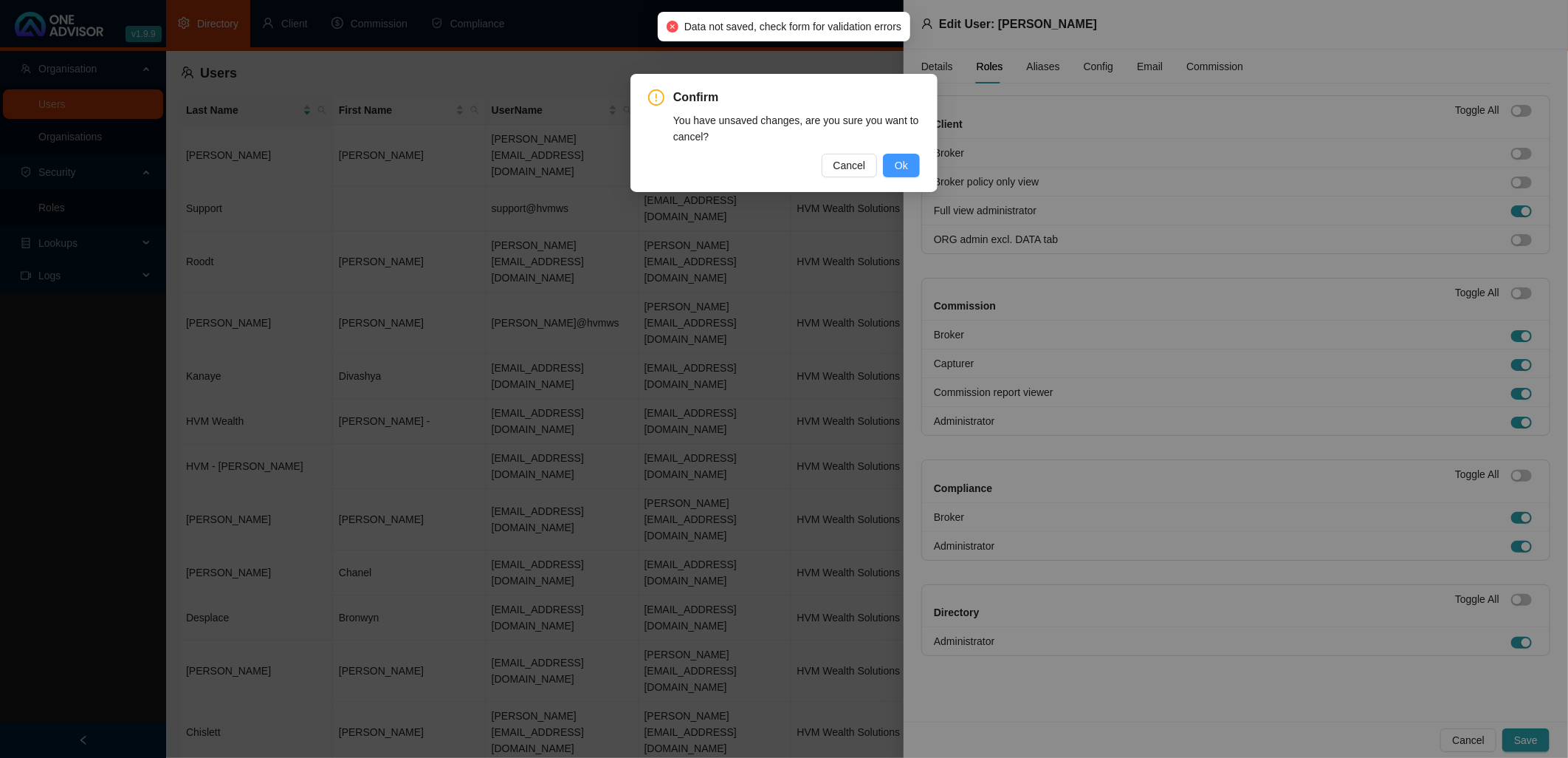
click at [895, 168] on span "Ok" at bounding box center [901, 165] width 14 height 16
